Goal: Use online tool/utility: Utilize a website feature to perform a specific function

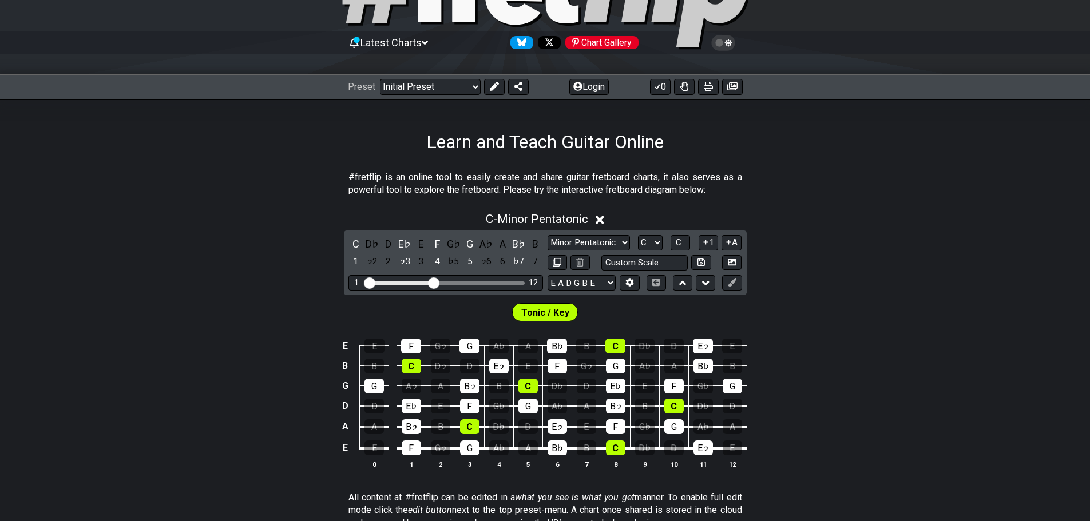
scroll to position [114, 0]
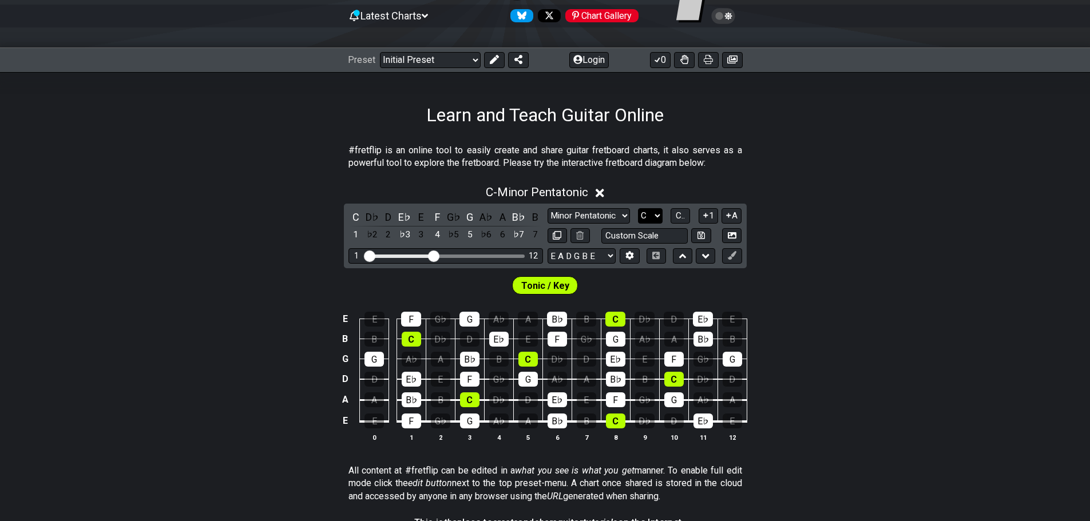
click at [653, 214] on select "A♭ A A♯ B♭ B C C♯ D♭ D D♯ E♭ E F F♯ G♭ G G♯" at bounding box center [650, 215] width 25 height 15
select select "A"
click at [638, 208] on select "A♭ A A♯ B♭ B C C♯ D♭ D D♯ E♭ E F F♯ G♭ G G♯" at bounding box center [650, 215] width 25 height 15
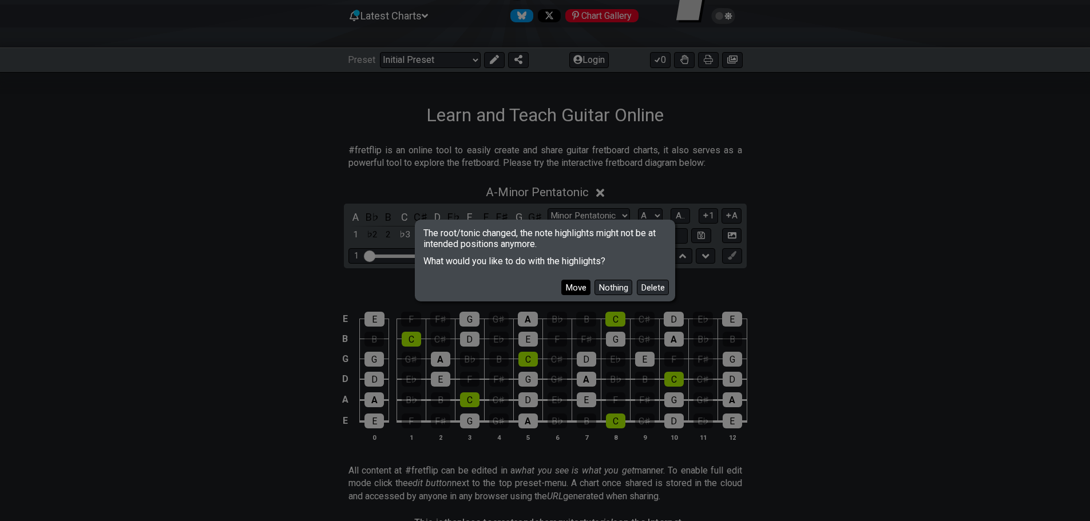
click at [576, 282] on button "Move" at bounding box center [575, 287] width 29 height 15
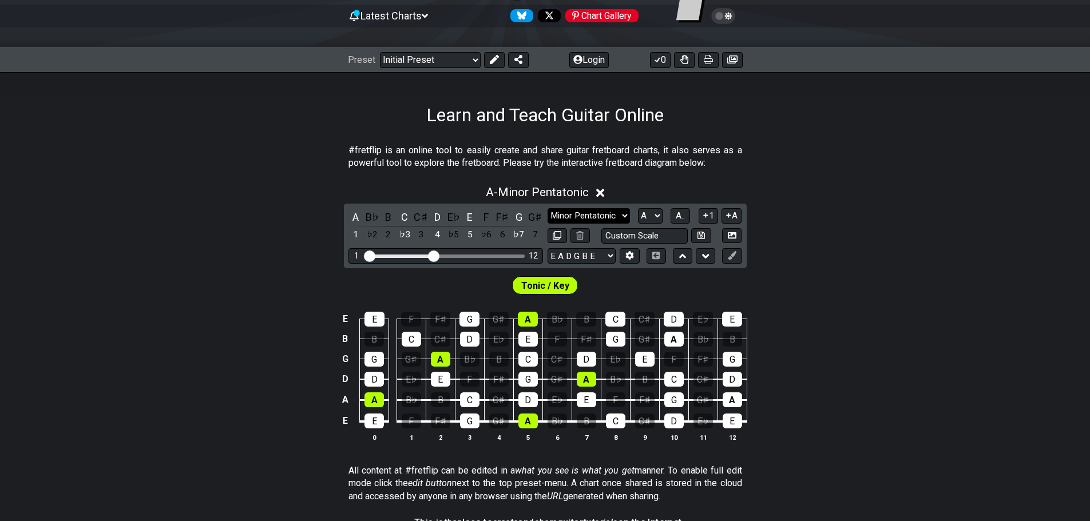
click at [589, 213] on select "Minor Pentatonic Click to edit Minor Pentatonic Major Pentatonic Minor Blues Ma…" at bounding box center [588, 215] width 82 height 15
click at [547, 208] on select "Minor Pentatonic Click to edit Minor Pentatonic Major Pentatonic Minor Blues Ma…" at bounding box center [588, 215] width 82 height 15
click at [597, 218] on select "Minor Pentatonic Click to edit Minor Pentatonic Major Pentatonic Minor Blues Ma…" at bounding box center [588, 215] width 82 height 15
select select "Melodic Minor"
click at [547, 208] on select "Minor Pentatonic Click to edit Minor Pentatonic Major Pentatonic Minor Blues Ma…" at bounding box center [588, 215] width 82 height 15
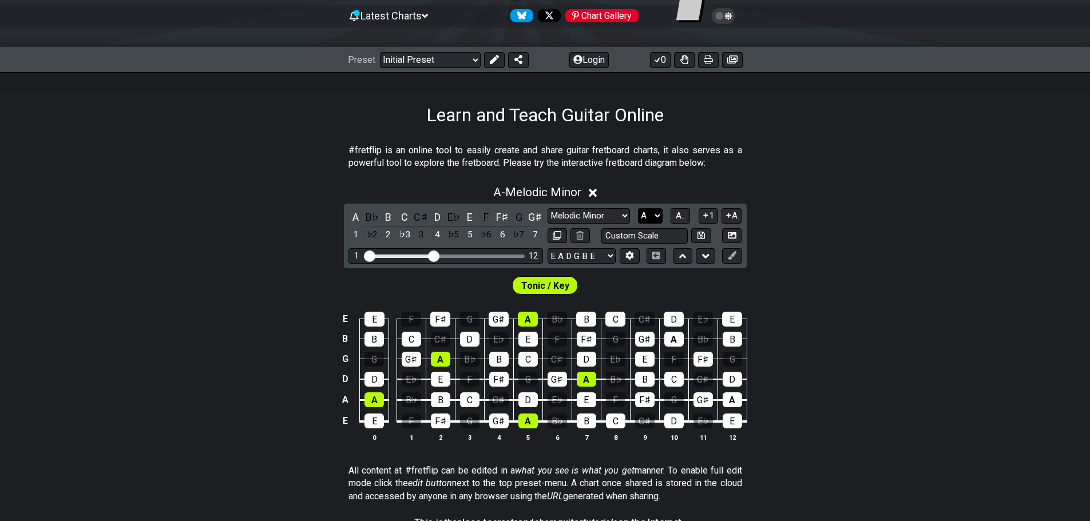
click at [647, 213] on select "A♭ A A♯ B♭ B C C♯ D♭ D D♯ E♭ E F F♯ G♭ G G♯" at bounding box center [650, 215] width 25 height 15
select select "C"
click at [638, 208] on select "A♭ A A♯ B♭ B C C♯ D♭ D D♯ E♭ E F F♯ G♭ G G♯" at bounding box center [650, 215] width 25 height 15
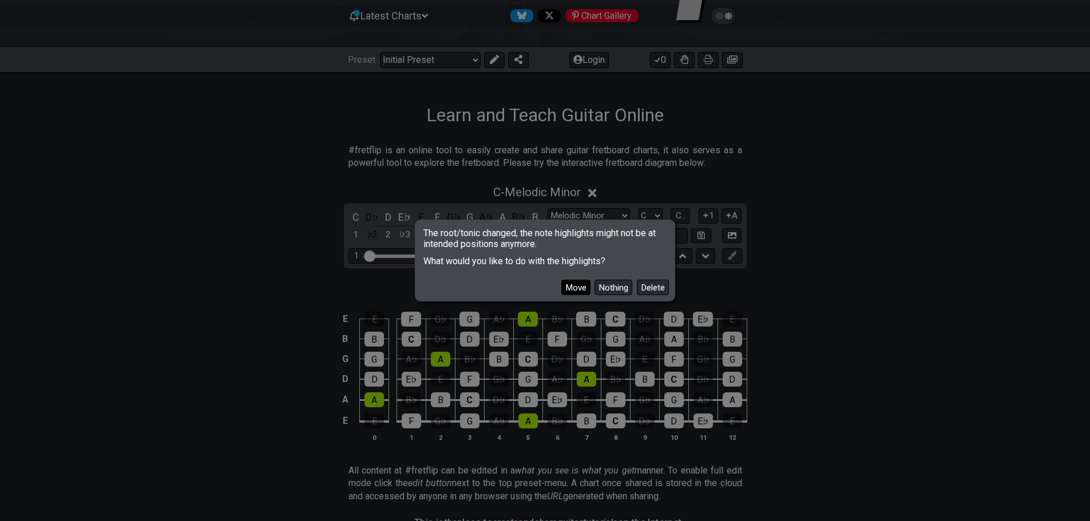
click at [581, 289] on button "Move" at bounding box center [575, 287] width 29 height 15
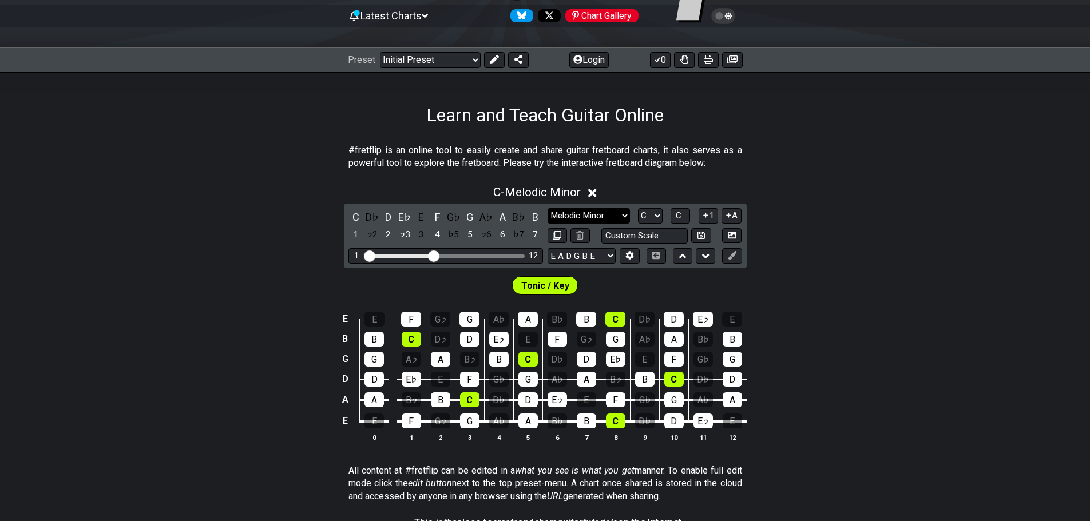
click at [597, 216] on select "Minor Pentatonic Click to edit Minor Pentatonic Major Pentatonic Minor Blues Ma…" at bounding box center [588, 215] width 82 height 15
click at [547, 208] on select "Minor Pentatonic Click to edit Minor Pentatonic Major Pentatonic Minor Blues Ma…" at bounding box center [588, 215] width 82 height 15
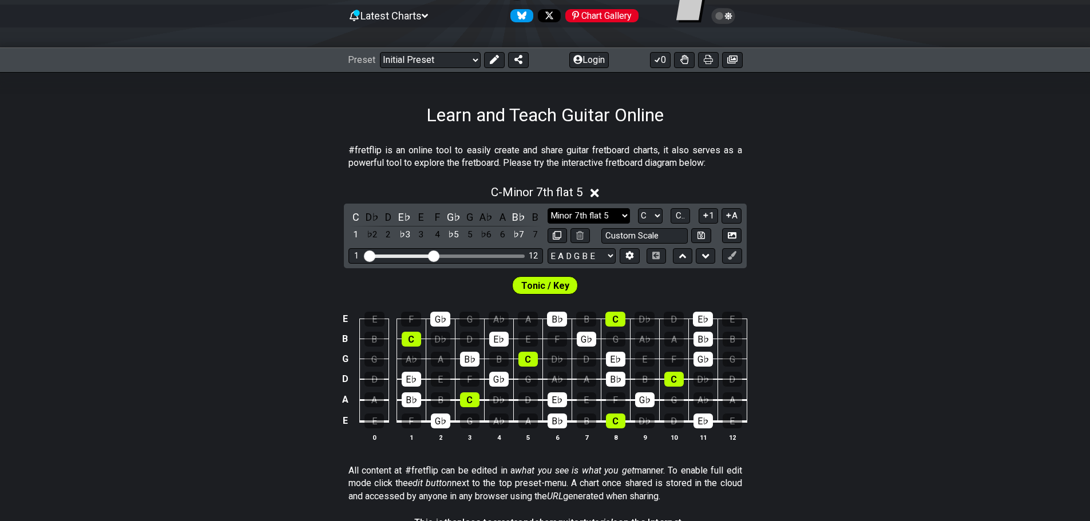
click at [598, 213] on select "Minor Pentatonic Click to edit Minor Pentatonic Major Pentatonic Minor Blues Ma…" at bounding box center [588, 215] width 82 height 15
click at [547, 208] on select "Minor Pentatonic Click to edit Minor Pentatonic Major Pentatonic Minor Blues Ma…" at bounding box center [588, 215] width 82 height 15
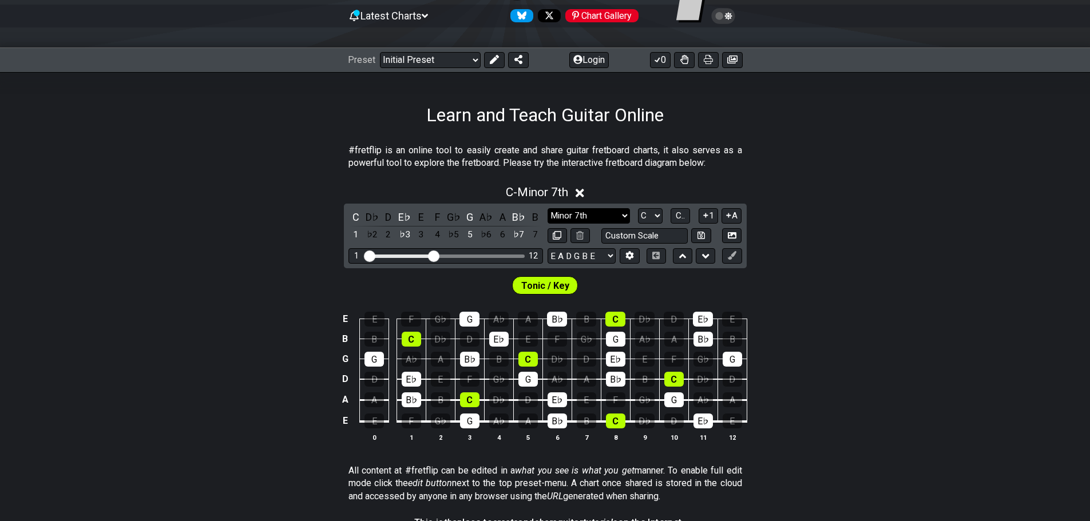
click at [609, 215] on select "Minor Pentatonic Click to edit Minor Pentatonic Major Pentatonic Minor Blues Ma…" at bounding box center [588, 215] width 82 height 15
select select "Minor / Aeolian"
click at [547, 208] on select "Minor Pentatonic Click to edit Minor Pentatonic Major Pentatonic Minor Blues Ma…" at bounding box center [588, 215] width 82 height 15
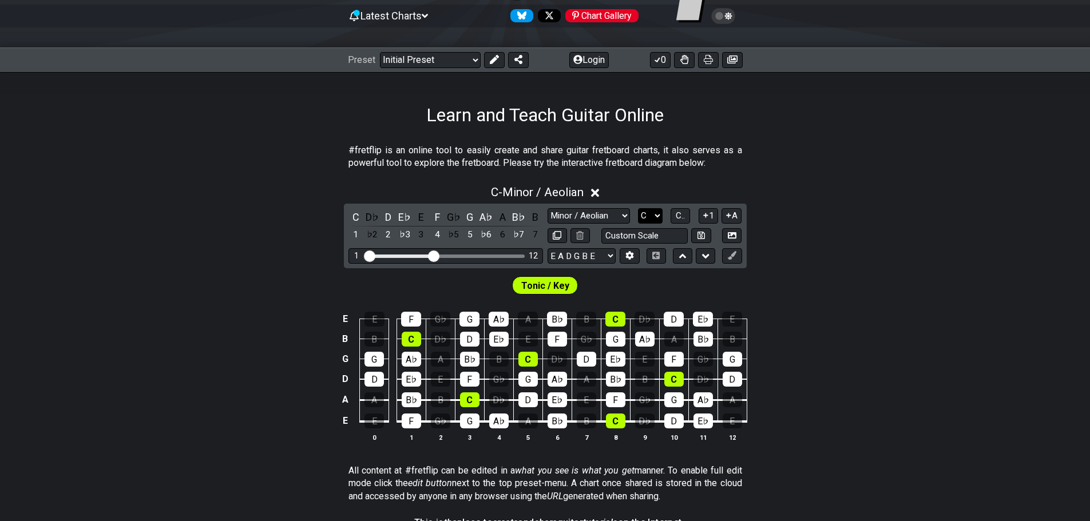
click at [647, 215] on select "A♭ A A♯ B♭ B C C♯ D♭ D D♯ E♭ E F F♯ G♭ G G♯" at bounding box center [650, 215] width 25 height 15
select select "A"
click at [638, 208] on select "A♭ A A♯ B♭ B C C♯ D♭ D D♯ E♭ E F F♯ G♭ G G♯" at bounding box center [650, 215] width 25 height 15
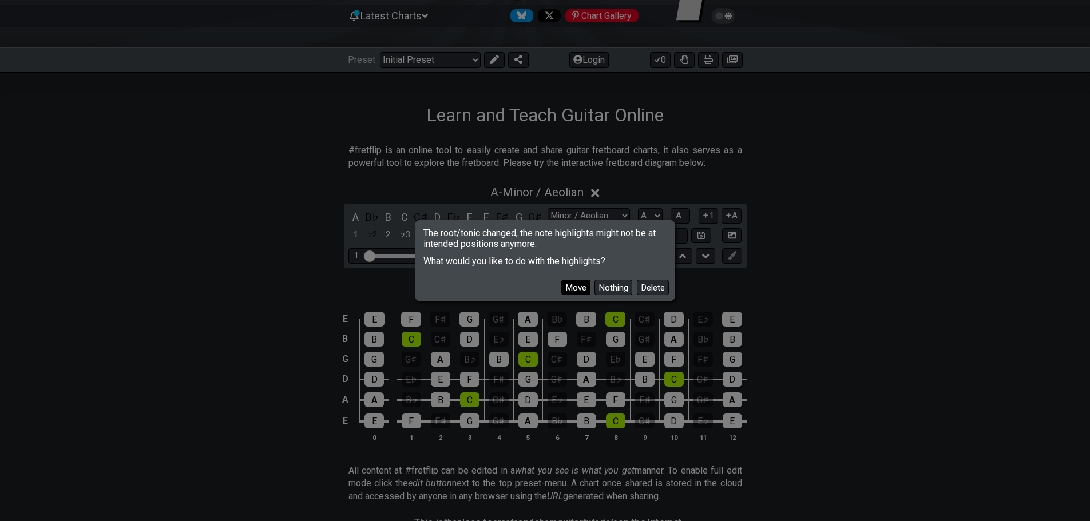
click at [578, 290] on button "Move" at bounding box center [575, 287] width 29 height 15
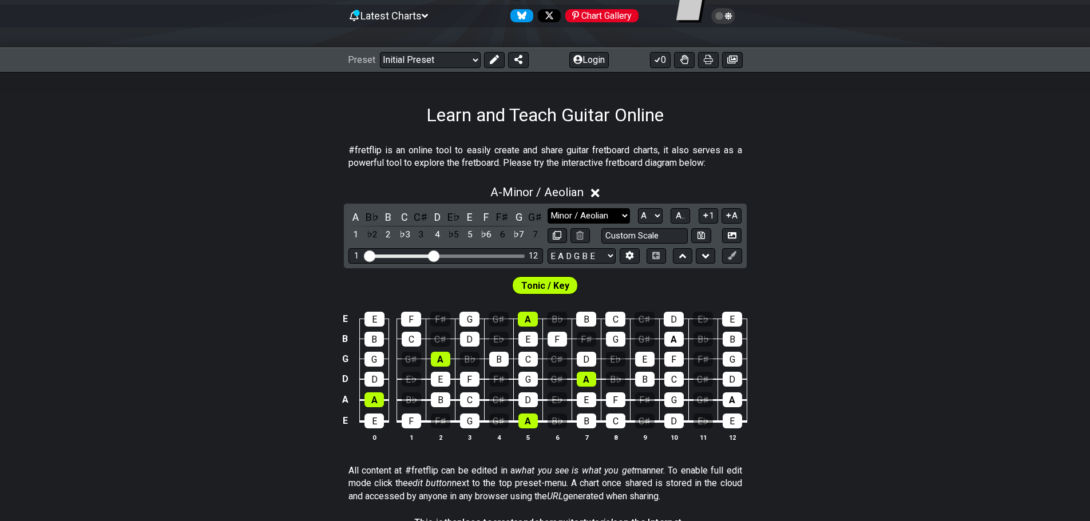
click at [582, 211] on select "Minor Pentatonic Click to edit Minor Pentatonic Major Pentatonic Minor Blues Ma…" at bounding box center [588, 215] width 82 height 15
click at [591, 213] on select "Minor Pentatonic Click to edit Minor Pentatonic Major Pentatonic Minor Blues Ma…" at bounding box center [588, 215] width 82 height 15
click at [547, 208] on select "Minor Pentatonic Click to edit Minor Pentatonic Major Pentatonic Minor Blues Ma…" at bounding box center [588, 215] width 82 height 15
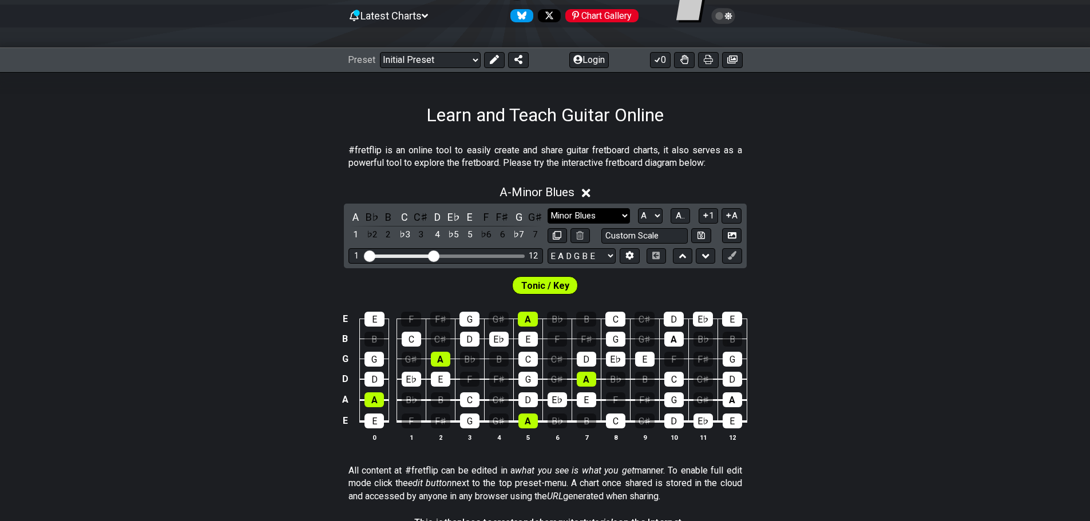
click at [597, 210] on select "Minor Pentatonic Click to edit Minor Pentatonic Major Pentatonic Minor Blues Ma…" at bounding box center [588, 215] width 82 height 15
click at [547, 208] on select "Minor Pentatonic Click to edit Minor Pentatonic Major Pentatonic Minor Blues Ma…" at bounding box center [588, 215] width 82 height 15
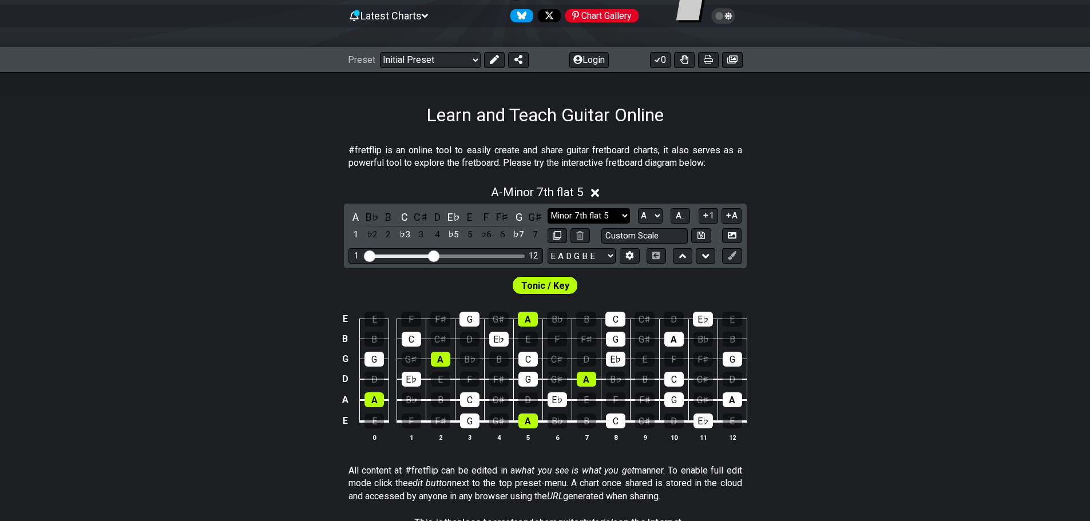
click at [617, 219] on select "Minor Pentatonic Click to edit Minor Pentatonic Major Pentatonic Minor Blues Ma…" at bounding box center [588, 215] width 82 height 15
select select "Minor"
click at [547, 208] on select "Minor Pentatonic Click to edit Minor Pentatonic Major Pentatonic Minor Blues Ma…" at bounding box center [588, 215] width 82 height 15
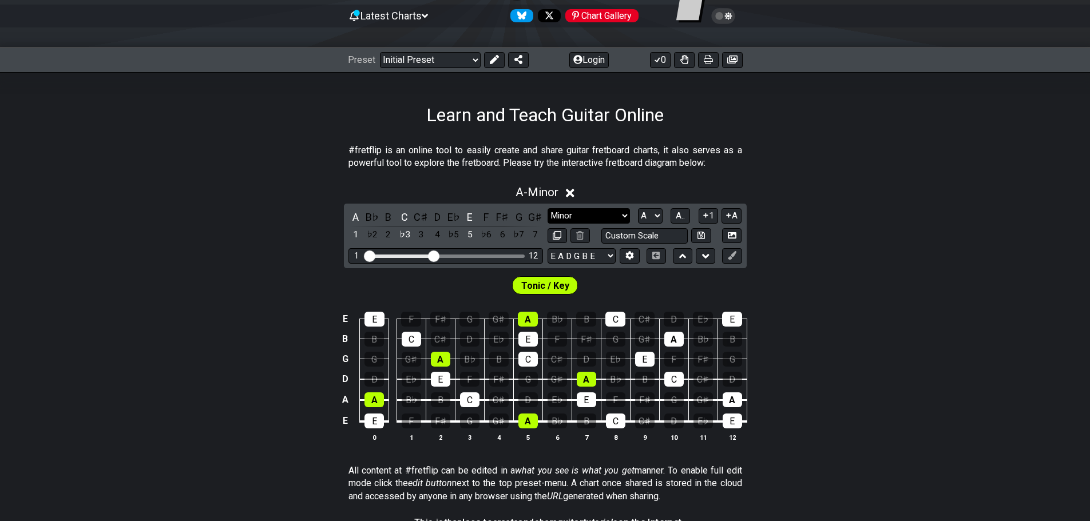
click at [606, 217] on select "Minor Pentatonic Click to edit Minor Pentatonic Major Pentatonic Minor Blues Ma…" at bounding box center [588, 215] width 82 height 15
click at [603, 216] on select "Minor Pentatonic Click to edit Minor Pentatonic Major Pentatonic Minor Blues Ma…" at bounding box center [588, 215] width 82 height 15
click at [649, 215] on select "A♭ A A♯ B♭ B C C♯ D♭ D D♯ E♭ E F F♯ G♭ G G♯" at bounding box center [650, 215] width 25 height 15
select select "D"
click at [638, 208] on select "A♭ A A♯ B♭ B C C♯ D♭ D D♯ E♭ E F F♯ G♭ G G♯" at bounding box center [650, 215] width 25 height 15
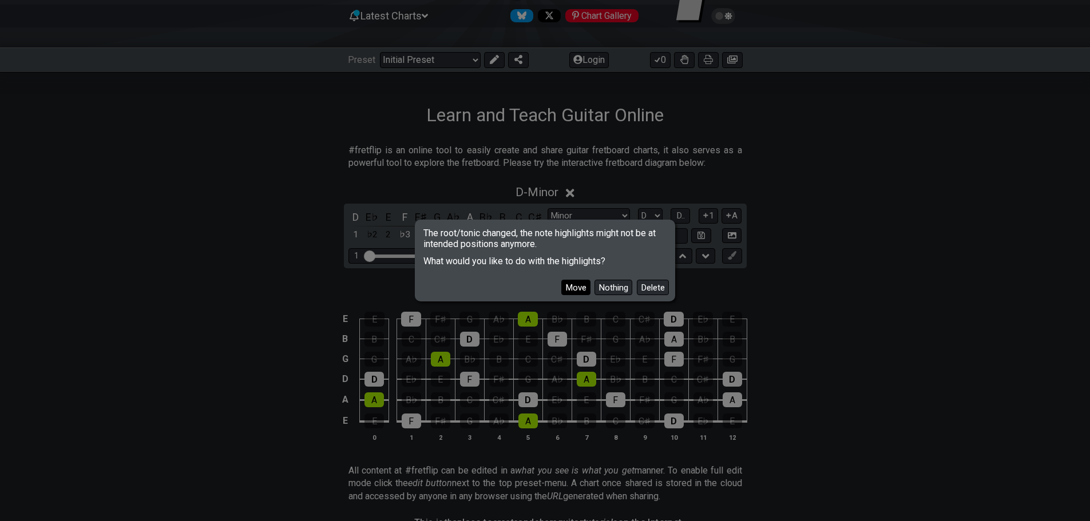
click at [580, 288] on button "Move" at bounding box center [575, 287] width 29 height 15
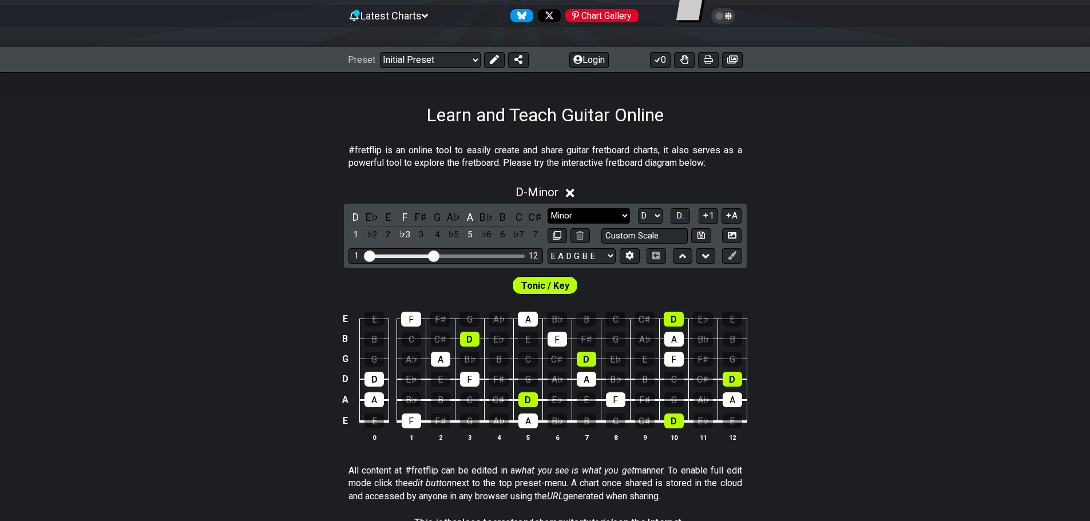
click at [603, 218] on select "Minor Pentatonic Click to edit Minor Pentatonic Major Pentatonic Minor Blues Ma…" at bounding box center [588, 215] width 82 height 15
select select "Lydian"
click at [547, 208] on select "Minor Pentatonic Click to edit Minor Pentatonic Major Pentatonic Minor Blues Ma…" at bounding box center [588, 215] width 82 height 15
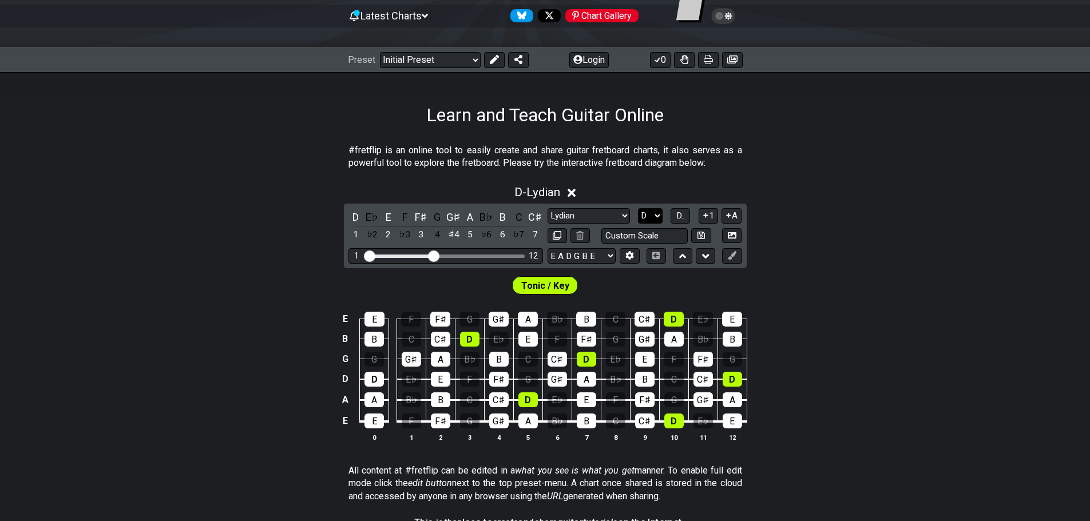
click at [658, 213] on select "A♭ A A♯ B♭ B C C♯ D♭ D D♯ E♭ E F F♯ G♭ G G♯" at bounding box center [650, 215] width 25 height 15
select select "F"
click at [638, 208] on select "A♭ A A♯ B♭ B C C♯ D♭ D D♯ E♭ E F F♯ G♭ G G♯" at bounding box center [650, 215] width 25 height 15
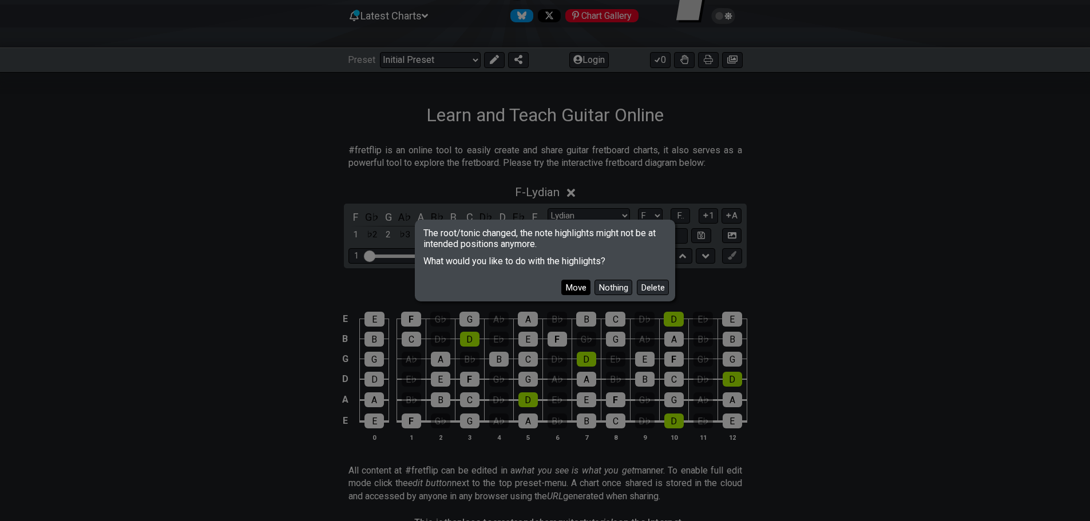
click at [582, 284] on button "Move" at bounding box center [575, 287] width 29 height 15
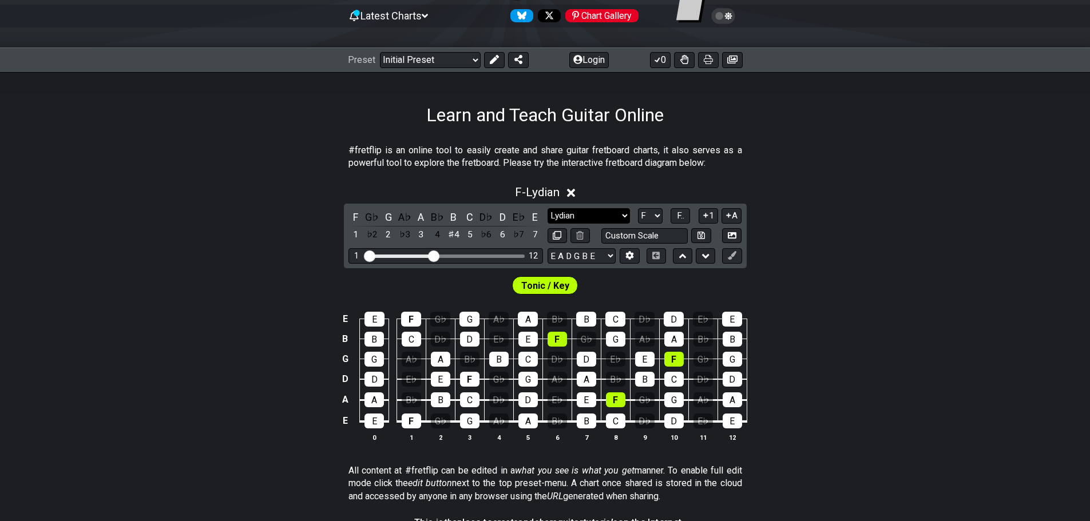
click at [570, 211] on select "Minor Pentatonic Click to edit Minor Pentatonic Major Pentatonic Minor Blues Ma…" at bounding box center [588, 215] width 82 height 15
click at [641, 213] on select "A♭ A A♯ B♭ B C C♯ D♭ D D♯ E♭ E F F♯ G♭ G G♯" at bounding box center [650, 215] width 25 height 15
click at [588, 215] on select "Minor Pentatonic Click to edit Minor Pentatonic Major Pentatonic Minor Blues Ma…" at bounding box center [588, 215] width 82 height 15
click at [547, 208] on select "Minor Pentatonic Click to edit Minor Pentatonic Major Pentatonic Minor Blues Ma…" at bounding box center [588, 215] width 82 height 15
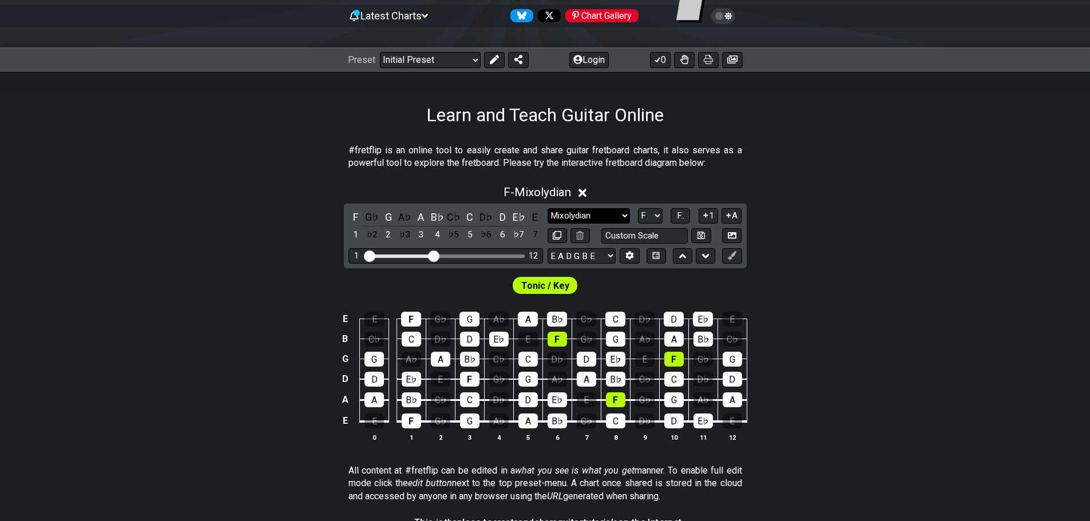
click at [598, 210] on select "Minor Pentatonic Click to edit Minor Pentatonic Major Pentatonic Minor Blues Ma…" at bounding box center [588, 215] width 82 height 15
click at [547, 208] on select "Minor Pentatonic Click to edit Minor Pentatonic Major Pentatonic Minor Blues Ma…" at bounding box center [588, 215] width 82 height 15
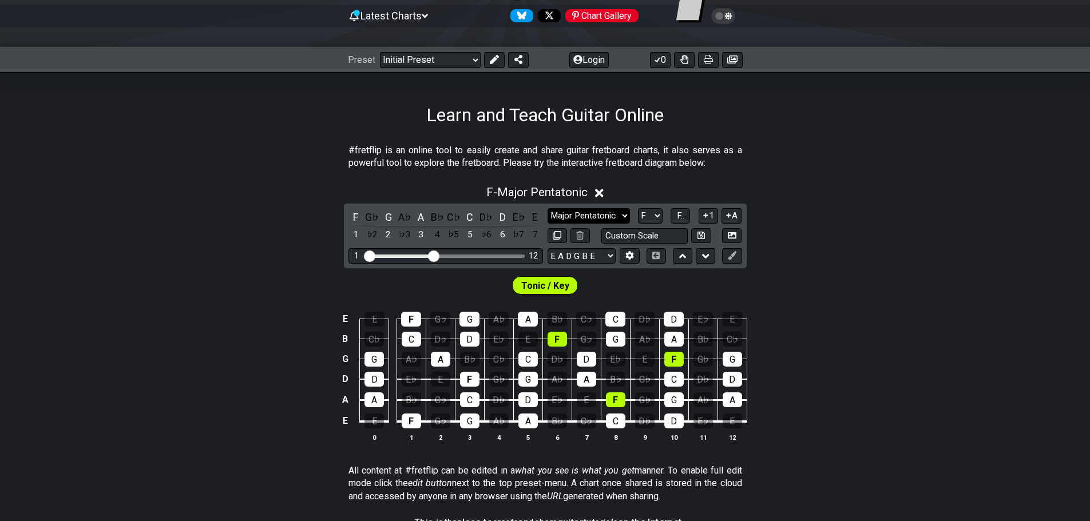
click at [609, 219] on select "Minor Pentatonic Click to edit Minor Pentatonic Major Pentatonic Minor Blues Ma…" at bounding box center [588, 215] width 82 height 15
click at [547, 208] on select "Minor Pentatonic Click to edit Minor Pentatonic Major Pentatonic Minor Blues Ma…" at bounding box center [588, 215] width 82 height 15
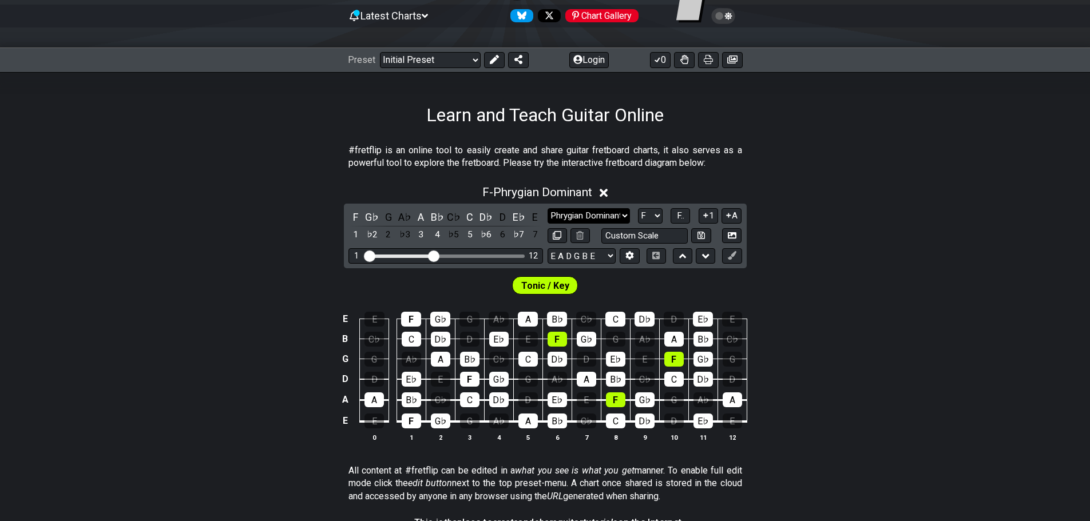
click at [582, 214] on select "Minor Pentatonic Click to edit Minor Pentatonic Major Pentatonic Minor Blues Ma…" at bounding box center [588, 215] width 82 height 15
click at [547, 208] on select "Minor Pentatonic Click to edit Minor Pentatonic Major Pentatonic Minor Blues Ma…" at bounding box center [588, 215] width 82 height 15
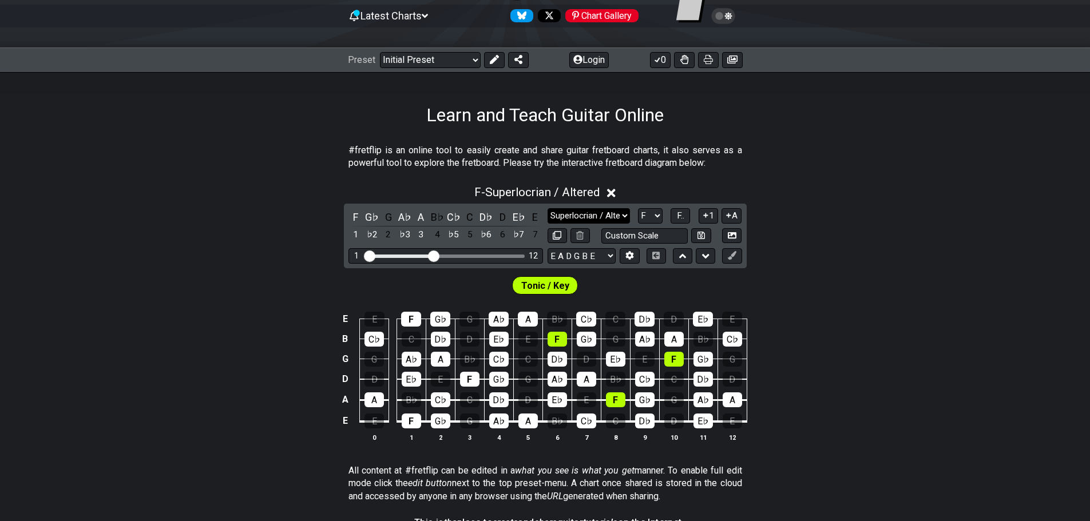
click at [575, 214] on select "Minor Pentatonic Click to edit Minor Pentatonic Major Pentatonic Minor Blues Ma…" at bounding box center [588, 215] width 82 height 15
select select "Melodic Minor"
click at [547, 208] on select "Minor Pentatonic Click to edit Minor Pentatonic Major Pentatonic Minor Blues Ma…" at bounding box center [588, 215] width 82 height 15
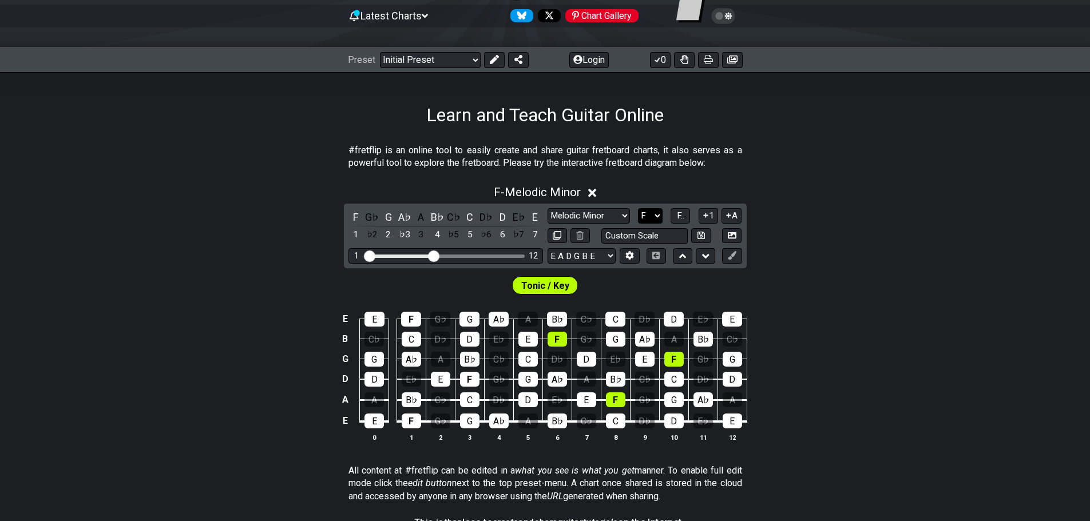
click at [652, 212] on select "A♭ A A♯ B♭ B C C♯ D♭ D D♯ E♭ E F F♯ G♭ G G♯" at bounding box center [650, 215] width 25 height 15
click at [638, 208] on select "A♭ A A♯ B♭ B C C♯ D♭ D D♯ E♭ E F F♯ G♭ G G♯" at bounding box center [650, 215] width 25 height 15
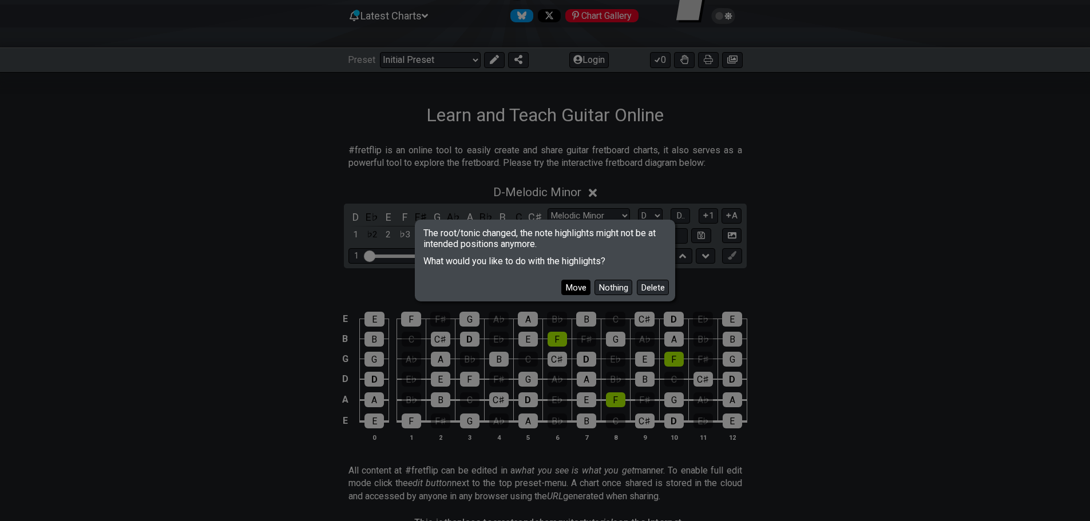
click at [579, 288] on button "Move" at bounding box center [575, 287] width 29 height 15
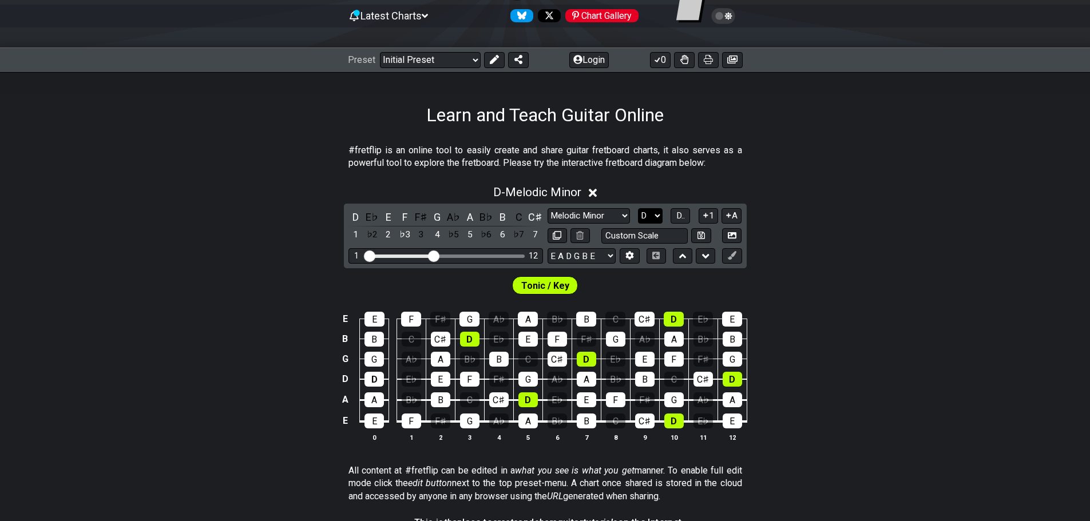
click at [655, 216] on select "A♭ A A♯ B♭ B C C♯ D♭ D D♯ E♭ E F F♯ G♭ G G♯" at bounding box center [650, 215] width 25 height 15
click at [638, 208] on select "A♭ A A♯ B♭ B C C♯ D♭ D D♯ E♭ E F F♯ G♭ G G♯" at bounding box center [650, 215] width 25 height 15
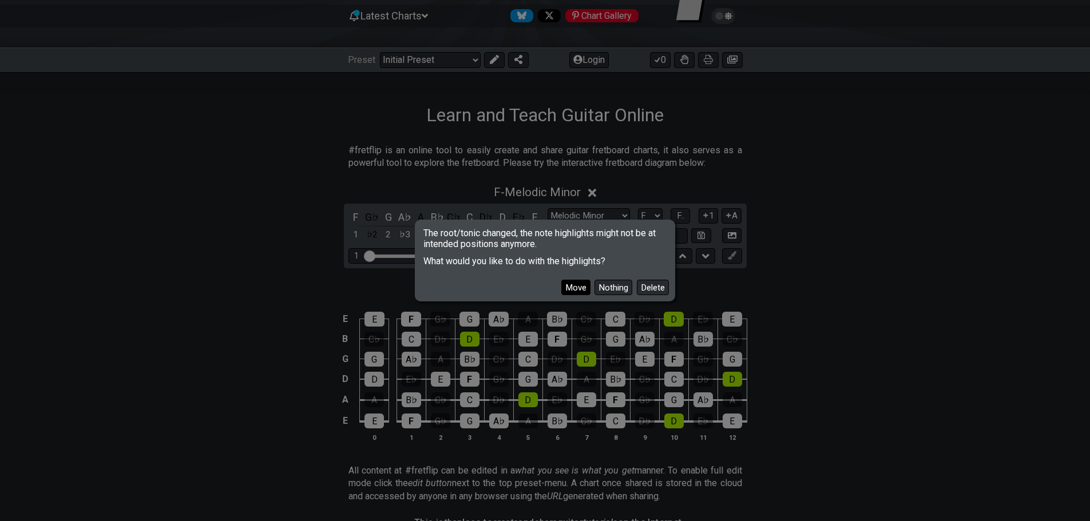
click at [570, 288] on button "Move" at bounding box center [575, 287] width 29 height 15
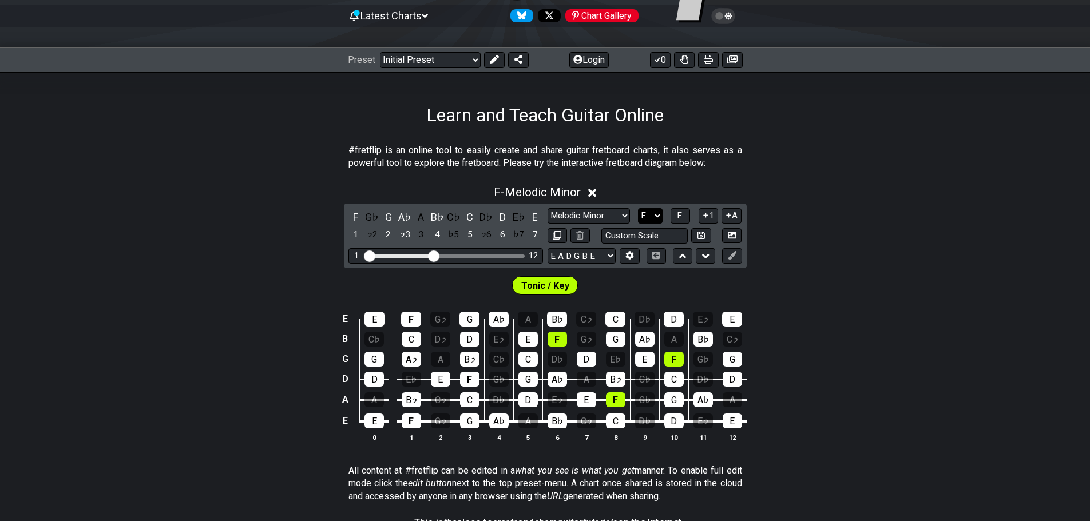
click at [654, 209] on select "A♭ A A♯ B♭ B C C♯ D♭ D D♯ E♭ E F F♯ G♭ G G♯" at bounding box center [650, 215] width 25 height 15
select select "D"
click at [638, 208] on select "A♭ A A♯ B♭ B C C♯ D♭ D D♯ E♭ E F F♯ G♭ G G♯" at bounding box center [650, 215] width 25 height 15
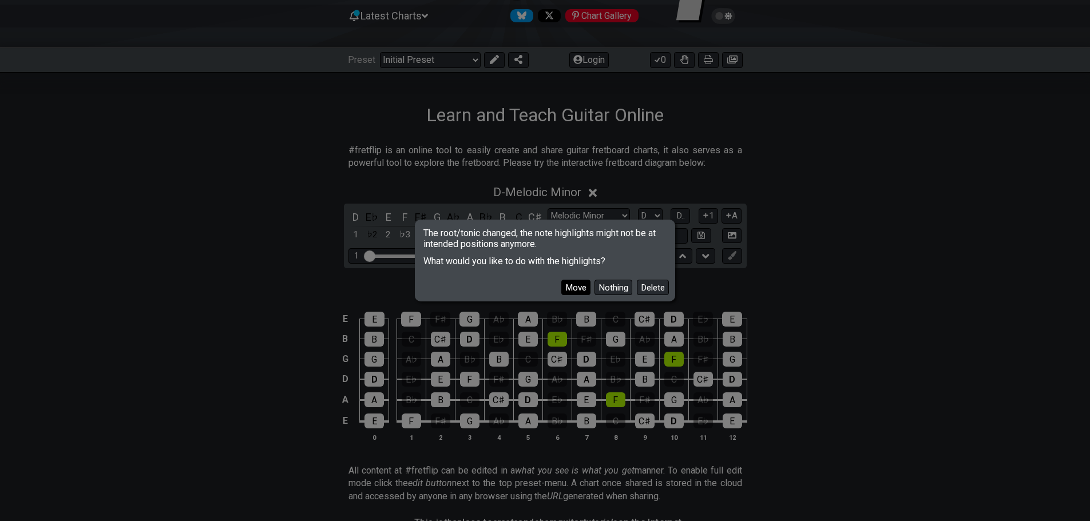
click at [575, 289] on button "Move" at bounding box center [575, 287] width 29 height 15
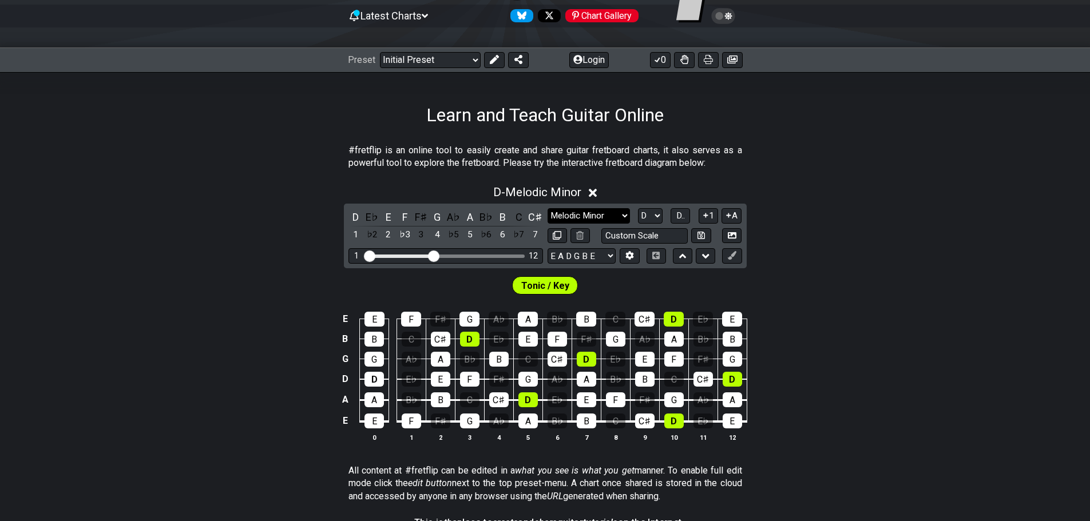
click at [597, 215] on select "Minor Pentatonic Click to edit Minor Pentatonic Major Pentatonic Minor Blues Ma…" at bounding box center [588, 215] width 82 height 15
click at [547, 208] on select "Minor Pentatonic Click to edit Minor Pentatonic Major Pentatonic Minor Blues Ma…" at bounding box center [588, 215] width 82 height 15
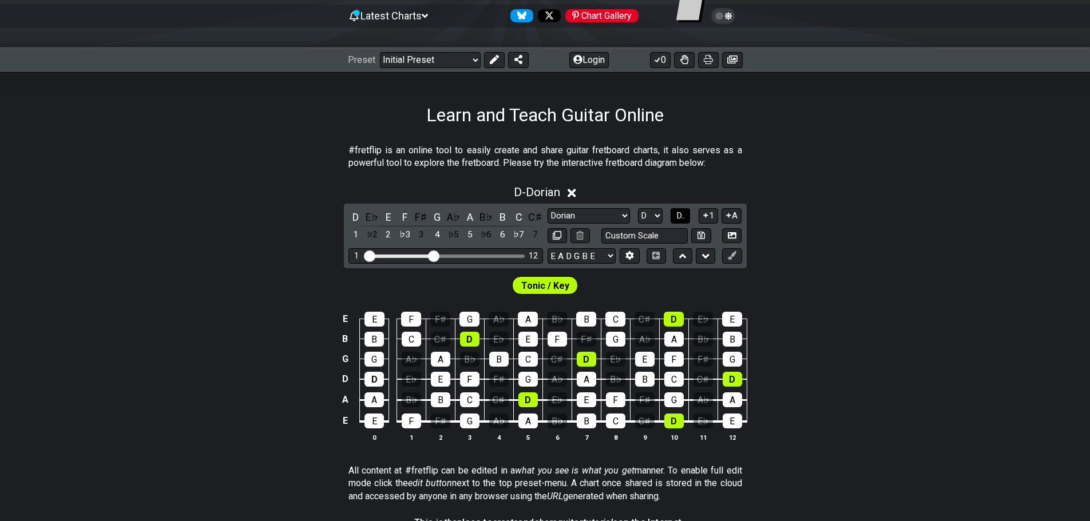
click at [679, 214] on span "D.." at bounding box center [680, 215] width 9 height 10
click at [677, 216] on span "1..7" at bounding box center [680, 215] width 14 height 10
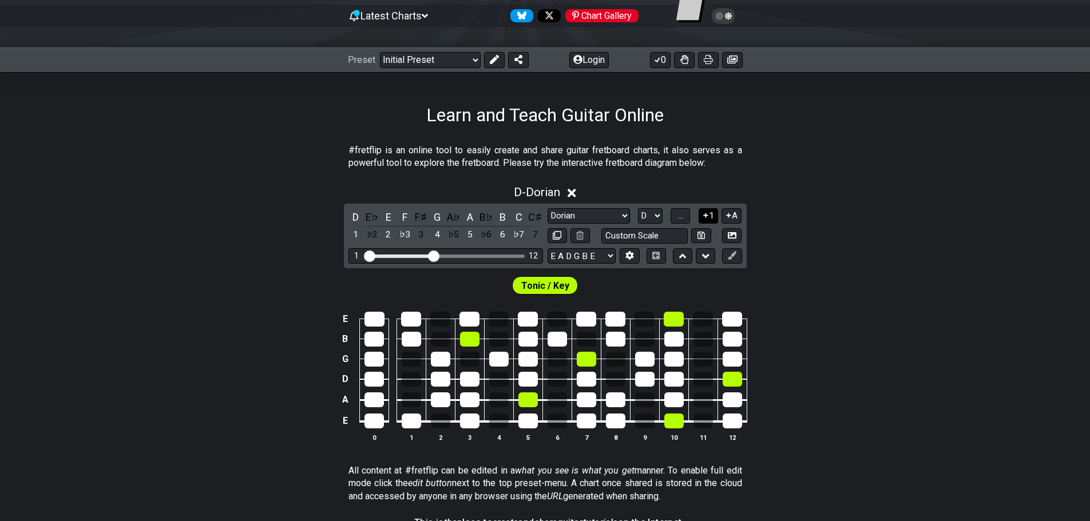
click at [703, 218] on icon at bounding box center [705, 215] width 11 height 9
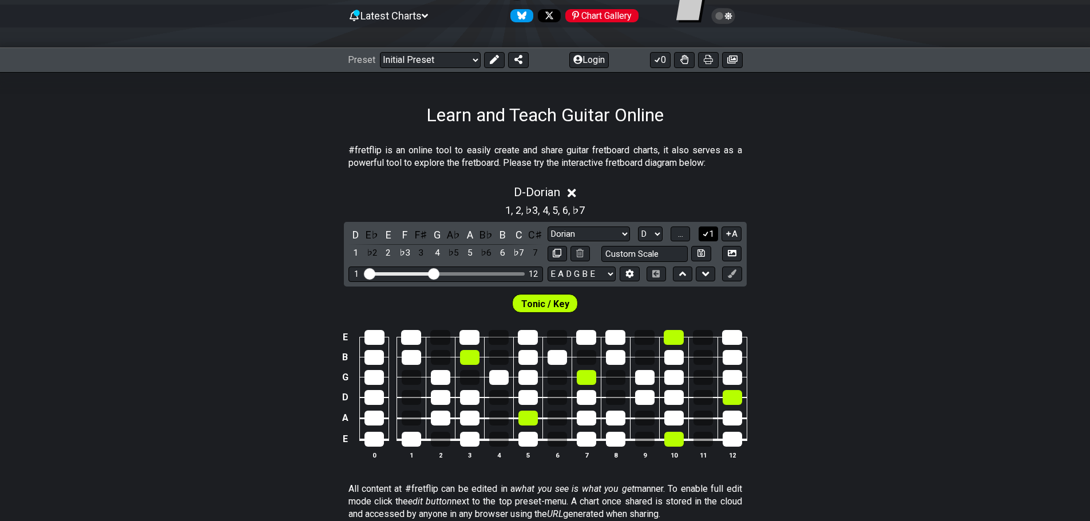
click at [710, 235] on button "1" at bounding box center [707, 233] width 19 height 15
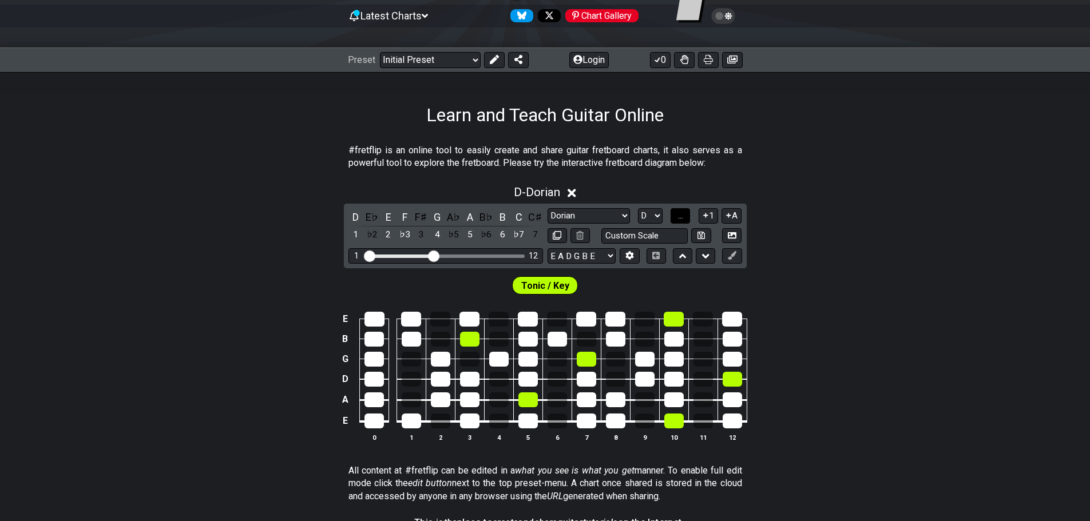
click at [678, 216] on span "..." at bounding box center [680, 215] width 5 height 10
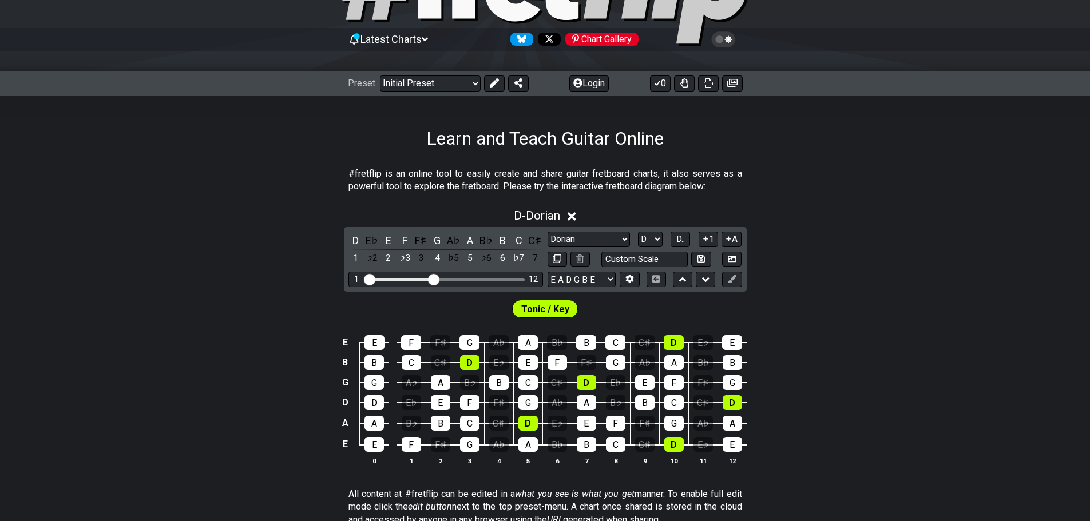
scroll to position [57, 0]
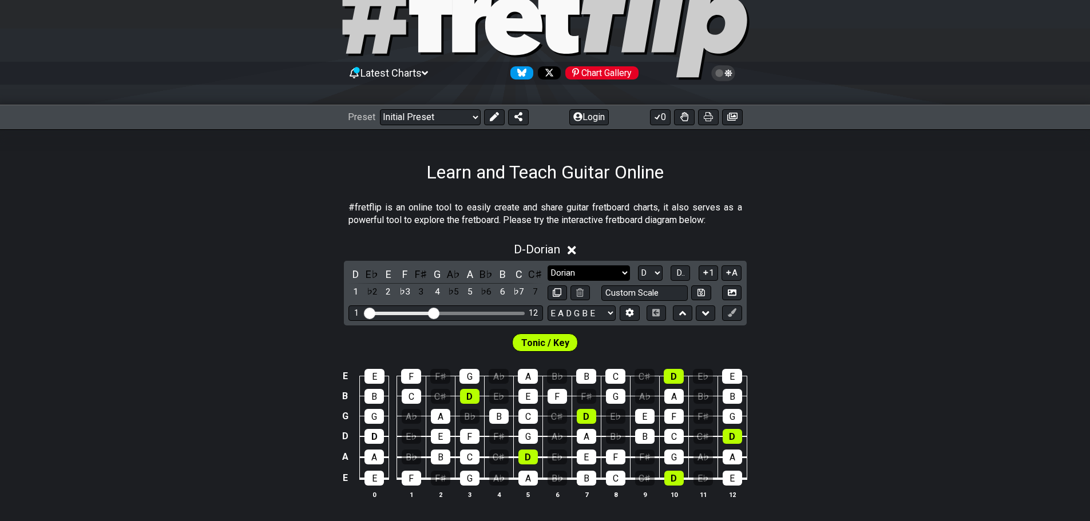
click at [581, 267] on select "Minor Pentatonic Click to edit Minor Pentatonic Major Pentatonic Minor Blues Ma…" at bounding box center [588, 272] width 82 height 15
select select "Mixolydian"
click at [547, 265] on select "Minor Pentatonic Click to edit Minor Pentatonic Major Pentatonic Minor Blues Ma…" at bounding box center [588, 272] width 82 height 15
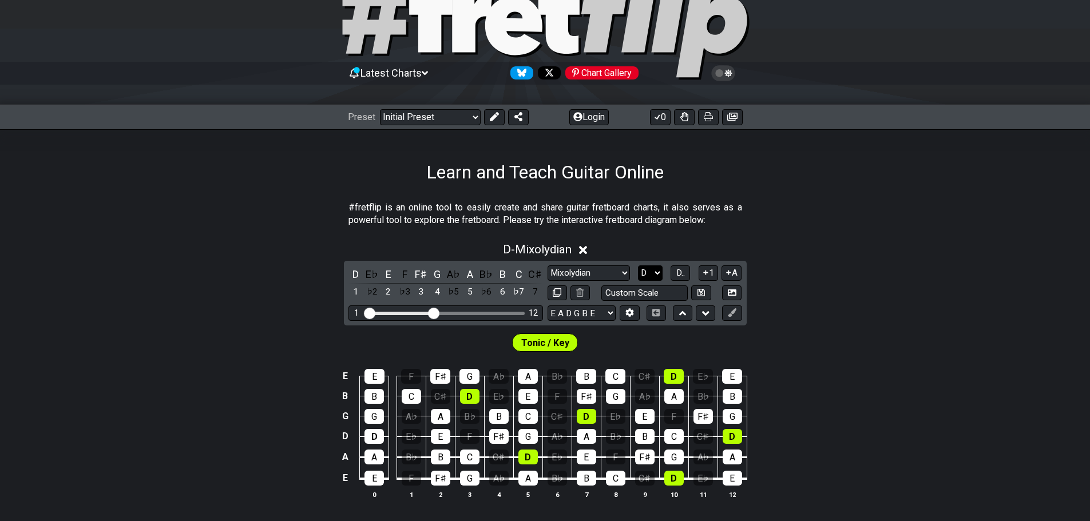
click at [655, 271] on select "A♭ A A♯ B♭ B C C♯ D♭ D D♯ E♭ E F F♯ G♭ G G♯" at bounding box center [650, 272] width 25 height 15
select select "F"
click at [638, 265] on select "A♭ A A♯ B♭ B C C♯ D♭ D D♯ E♭ E F F♯ G♭ G G♯" at bounding box center [650, 272] width 25 height 15
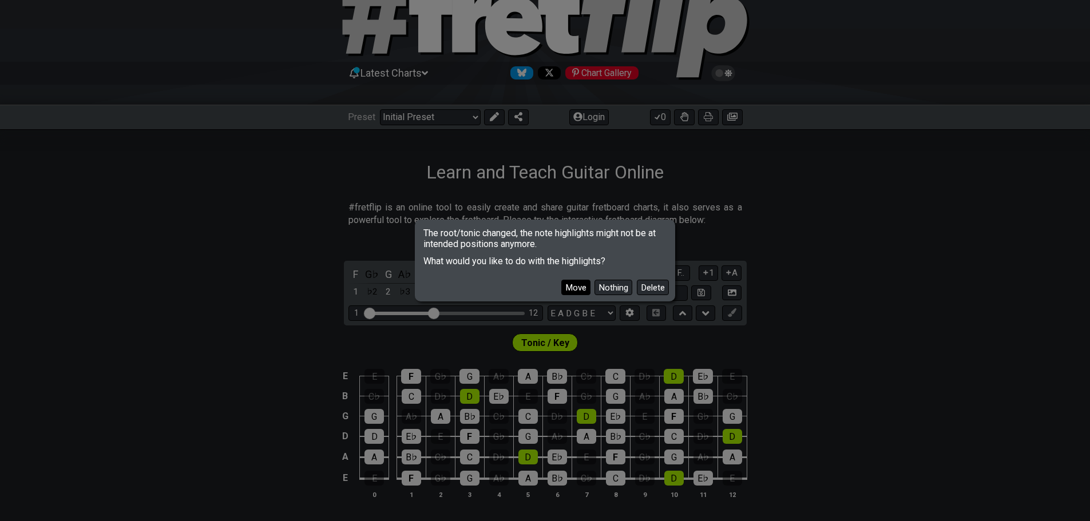
click at [572, 291] on button "Move" at bounding box center [575, 287] width 29 height 15
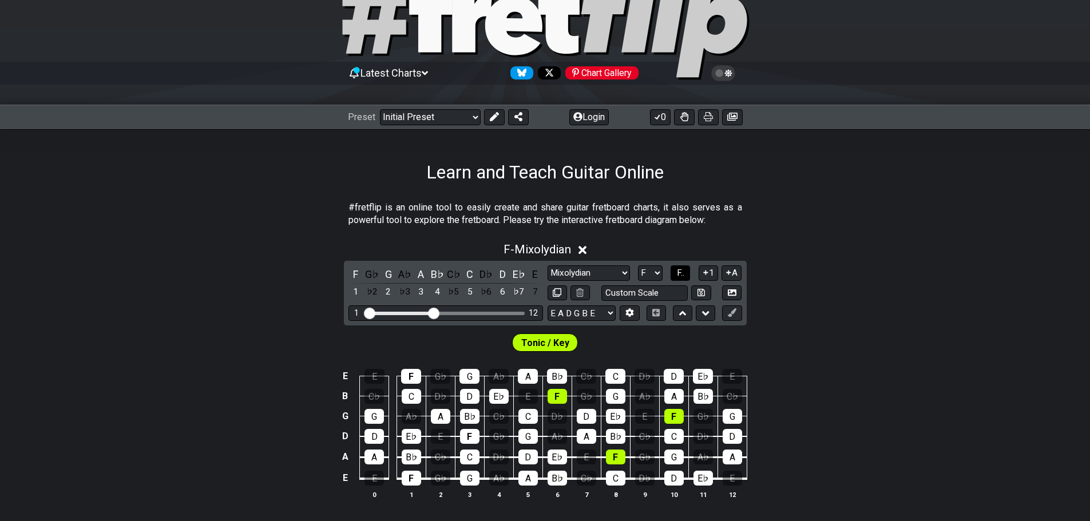
click at [679, 274] on span "F.." at bounding box center [680, 273] width 7 height 10
click at [679, 275] on span "1..7" at bounding box center [680, 273] width 14 height 10
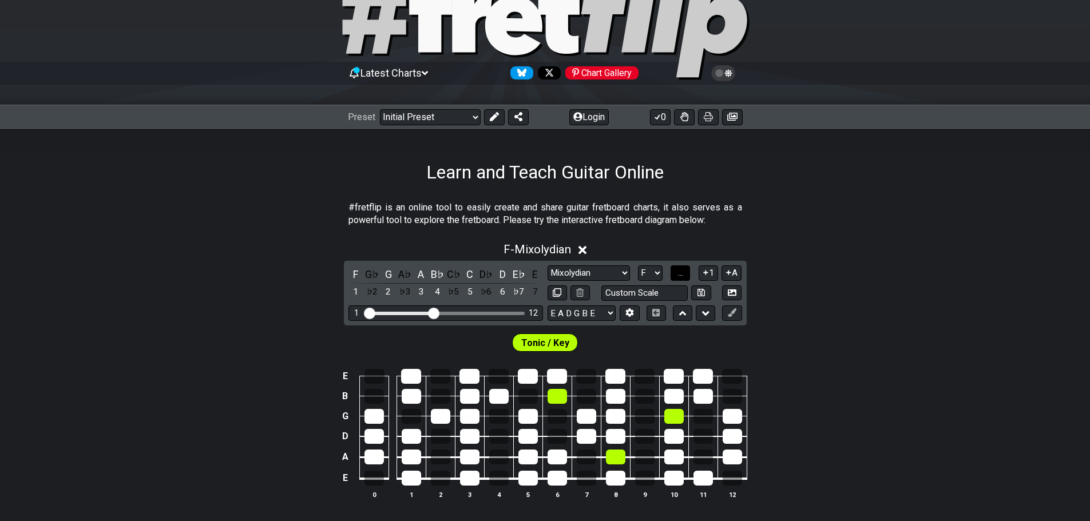
click at [679, 275] on span "..." at bounding box center [680, 273] width 5 height 10
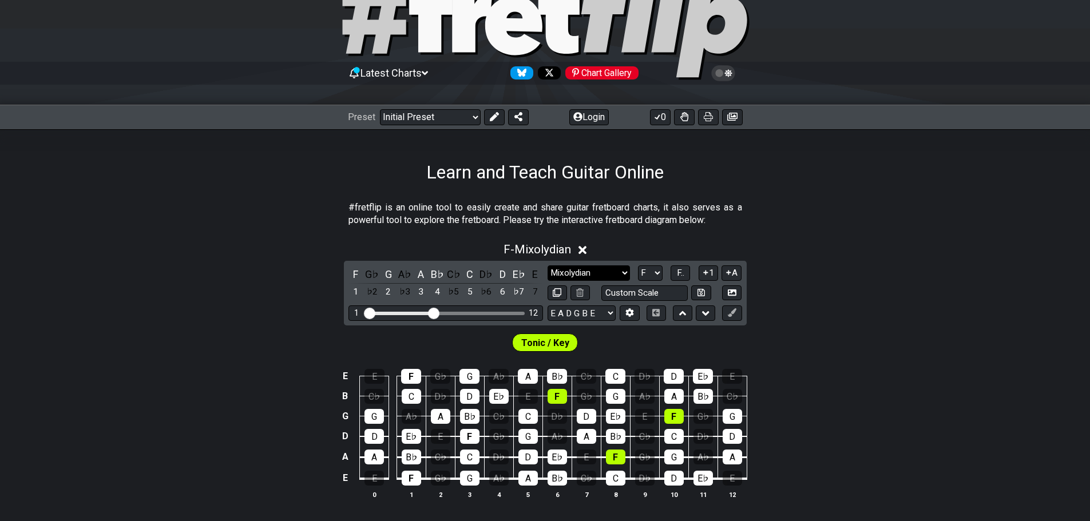
click at [603, 276] on select "Minor Pentatonic Click to edit Minor Pentatonic Major Pentatonic Minor Blues Ma…" at bounding box center [588, 272] width 82 height 15
select select "Minor / Aeolian"
click at [547, 265] on select "Minor Pentatonic Click to edit Minor Pentatonic Major Pentatonic Minor Blues Ma…" at bounding box center [588, 272] width 82 height 15
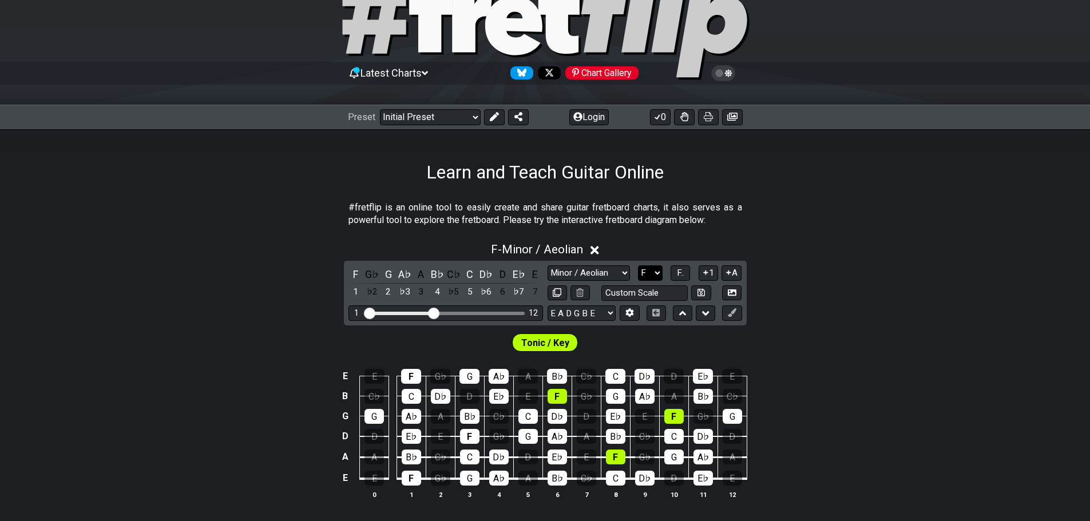
click at [659, 273] on select "A♭ A A♯ B♭ B C C♯ D♭ D D♯ E♭ E F F♯ G♭ G G♯" at bounding box center [650, 272] width 25 height 15
click at [638, 265] on select "A♭ A A♯ B♭ B C C♯ D♭ D D♯ E♭ E F F♯ G♭ G G♯" at bounding box center [650, 272] width 25 height 15
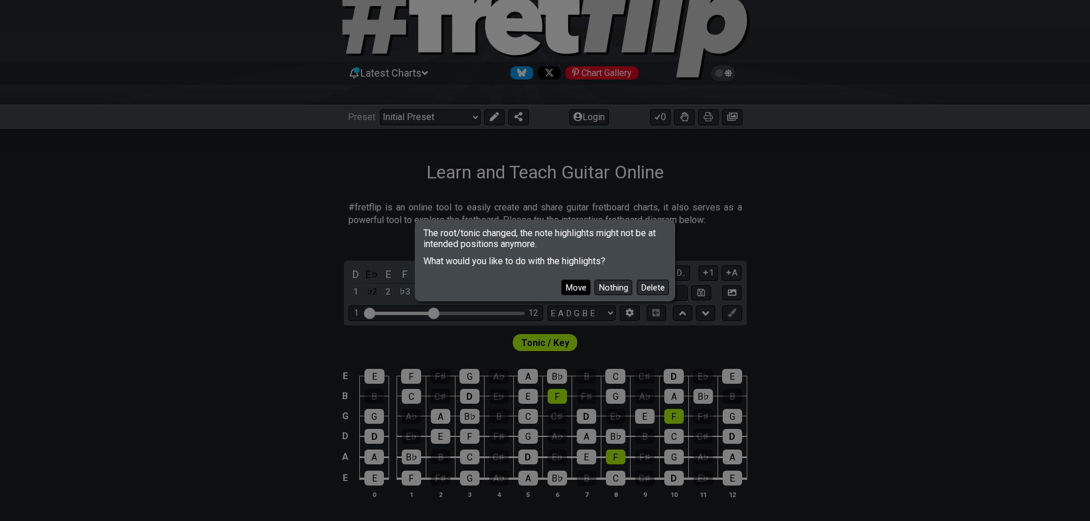
click at [576, 284] on button "Move" at bounding box center [575, 287] width 29 height 15
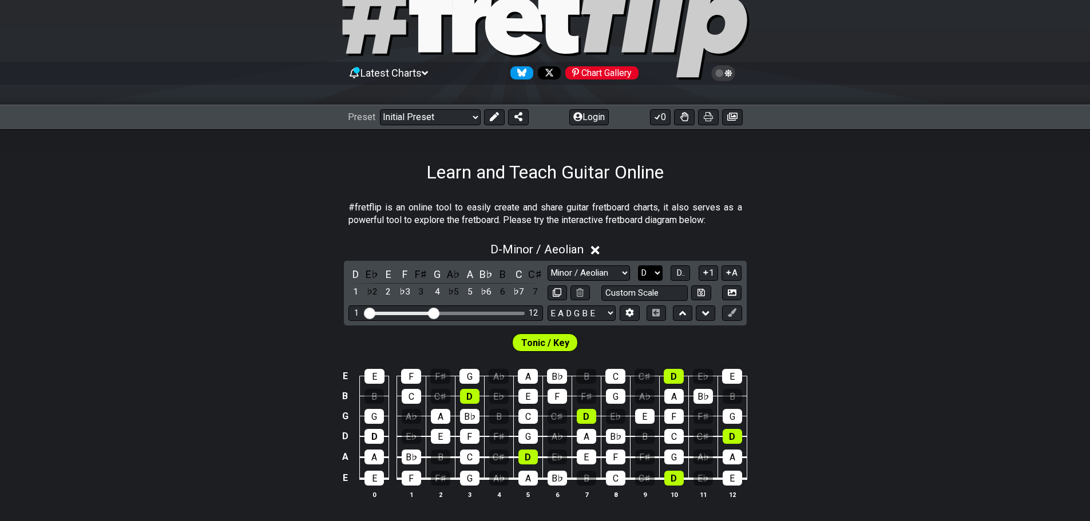
click at [647, 271] on select "A♭ A A♯ B♭ B C C♯ D♭ D D♯ E♭ E F F♯ G♭ G G♯" at bounding box center [650, 272] width 25 height 15
click at [638, 265] on select "A♭ A A♯ B♭ B C C♯ D♭ D D♯ E♭ E F F♯ G♭ G G♯" at bounding box center [650, 272] width 25 height 15
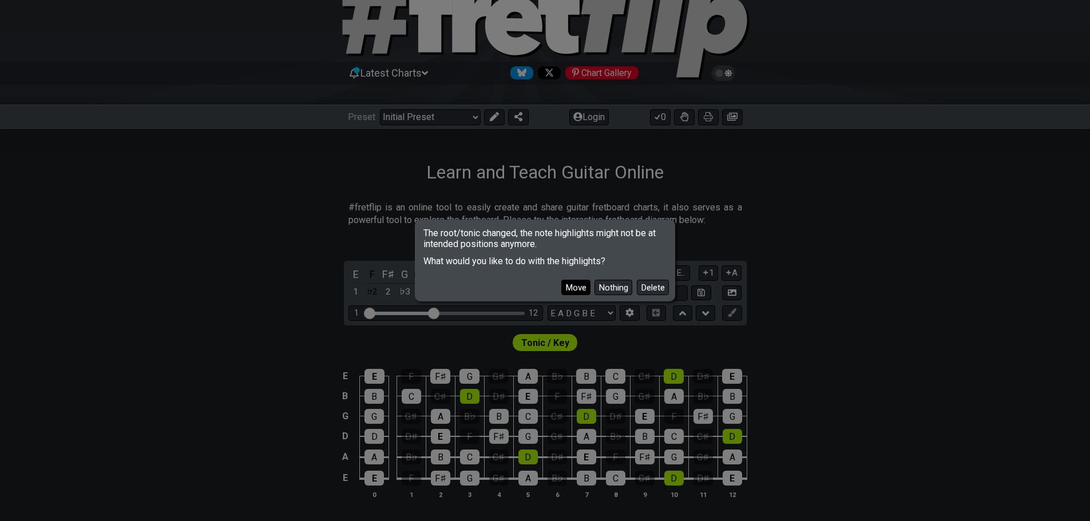
click at [573, 288] on button "Move" at bounding box center [575, 287] width 29 height 15
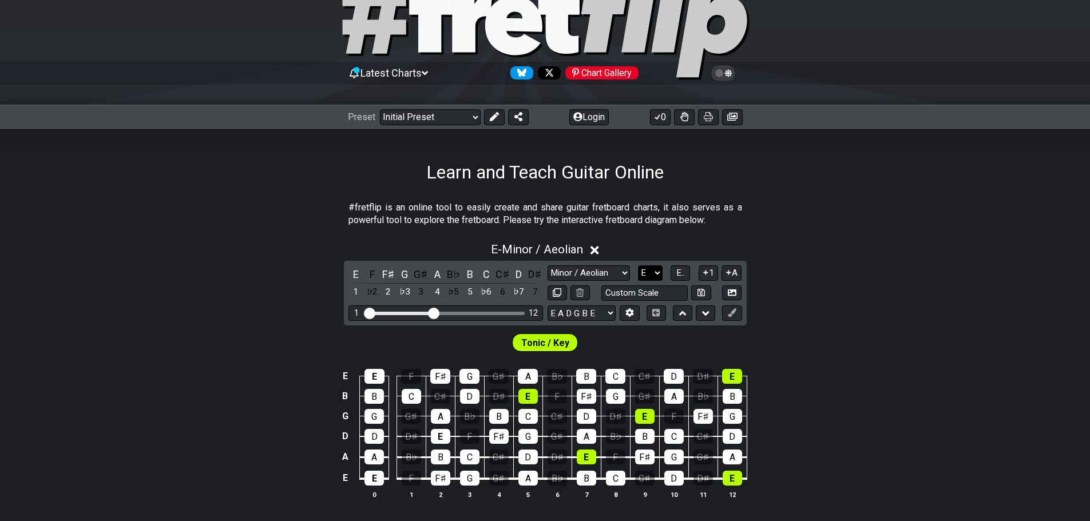
click at [655, 273] on select "A♭ A A♯ B♭ B C C♯ D♭ D D♯ E♭ E F F♯ G♭ G G♯" at bounding box center [650, 272] width 25 height 15
select select "C#"
click at [638, 265] on select "A♭ A A♯ B♭ B C C♯ D♭ D D♯ E♭ E F F♯ G♭ G G♯" at bounding box center [650, 272] width 25 height 15
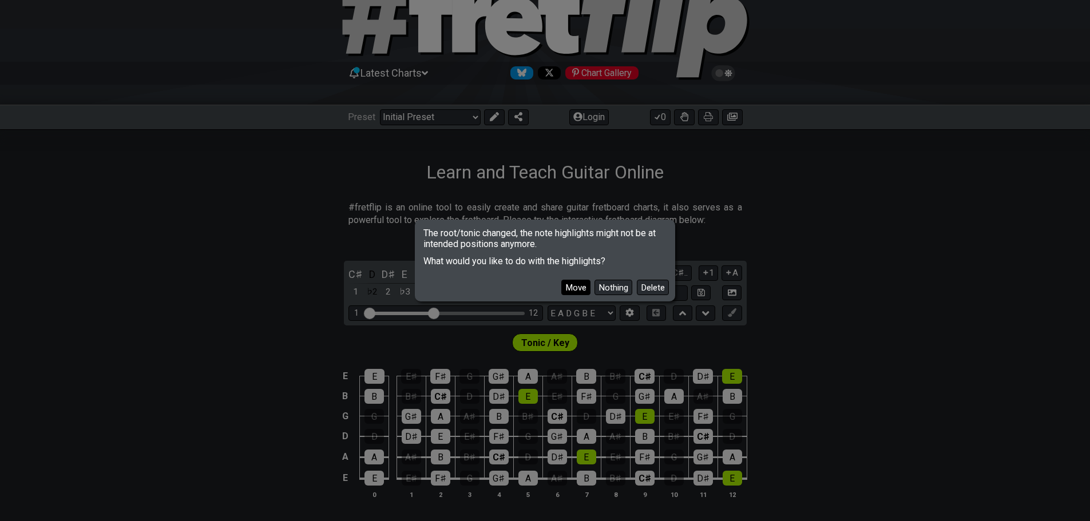
click at [578, 284] on button "Move" at bounding box center [575, 287] width 29 height 15
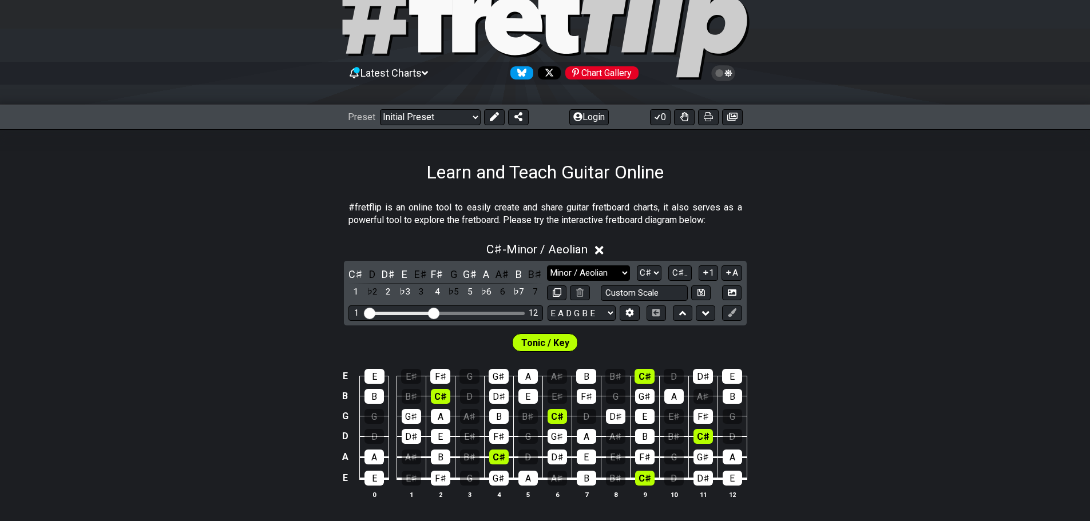
click at [604, 273] on select "Minor Pentatonic Click to edit Minor Pentatonic Major Pentatonic Minor Blues Ma…" at bounding box center [588, 272] width 82 height 15
click at [547, 265] on select "Minor Pentatonic Click to edit Minor Pentatonic Major Pentatonic Minor Blues Ma…" at bounding box center [588, 272] width 82 height 15
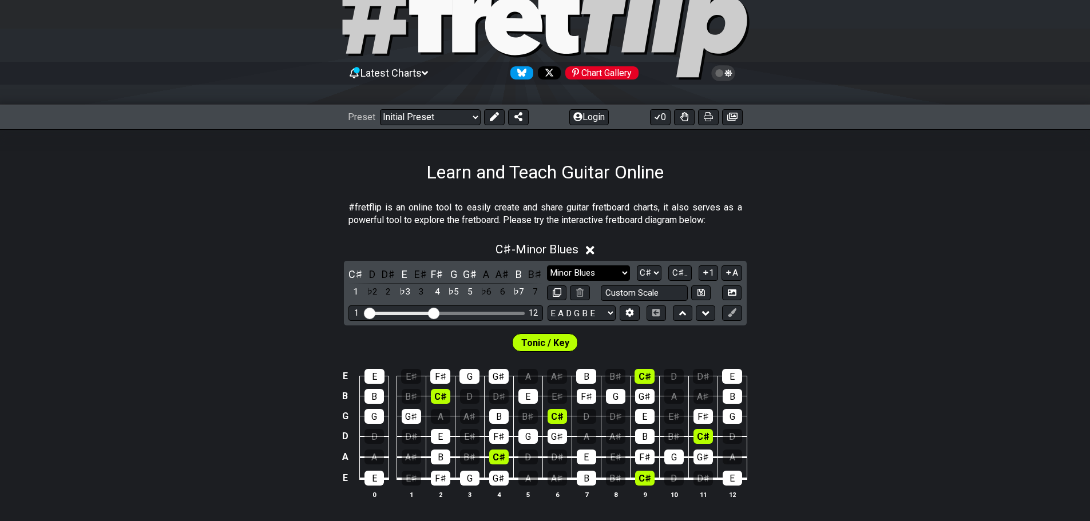
click at [593, 272] on select "Minor Pentatonic Click to edit Minor Pentatonic Major Pentatonic Minor Blues Ma…" at bounding box center [588, 272] width 82 height 15
select select "Dorian"
click at [547, 265] on select "Minor Pentatonic Click to edit Minor Pentatonic Major Pentatonic Minor Blues Ma…" at bounding box center [588, 272] width 82 height 15
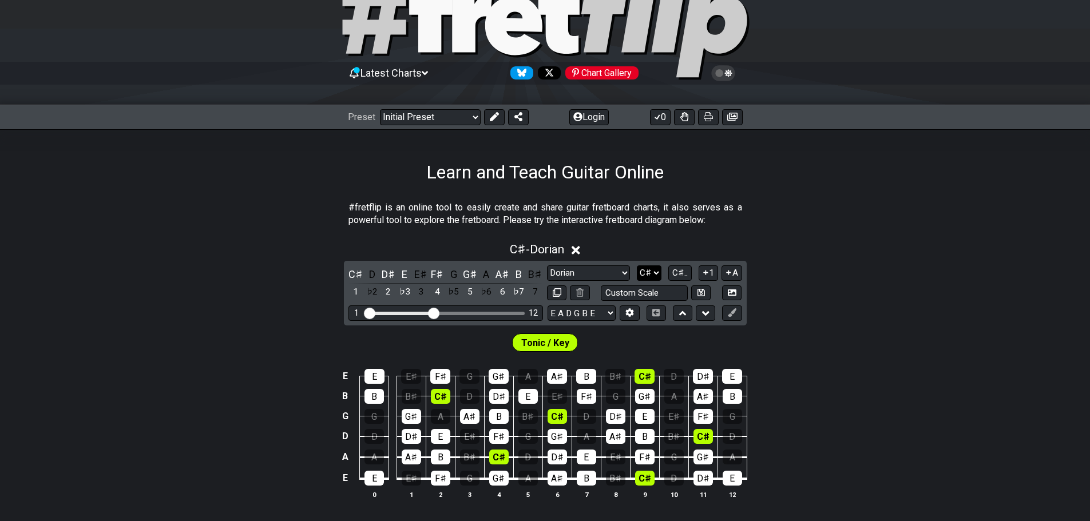
click at [648, 272] on select "A♭ A A♯ B♭ B C C♯ D♭ D D♯ E♭ E F F♯ G♭ G G♯" at bounding box center [649, 272] width 25 height 15
click at [638, 265] on select "A♭ A A♯ B♭ B C C♯ D♭ D D♯ E♭ E F F♯ G♭ G G♯" at bounding box center [649, 272] width 25 height 15
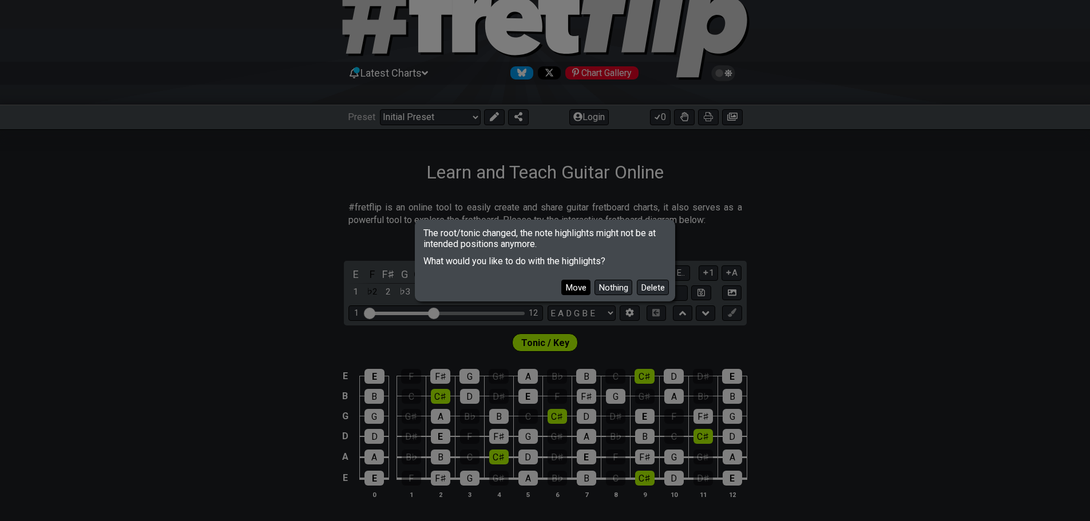
click at [571, 285] on button "Move" at bounding box center [575, 287] width 29 height 15
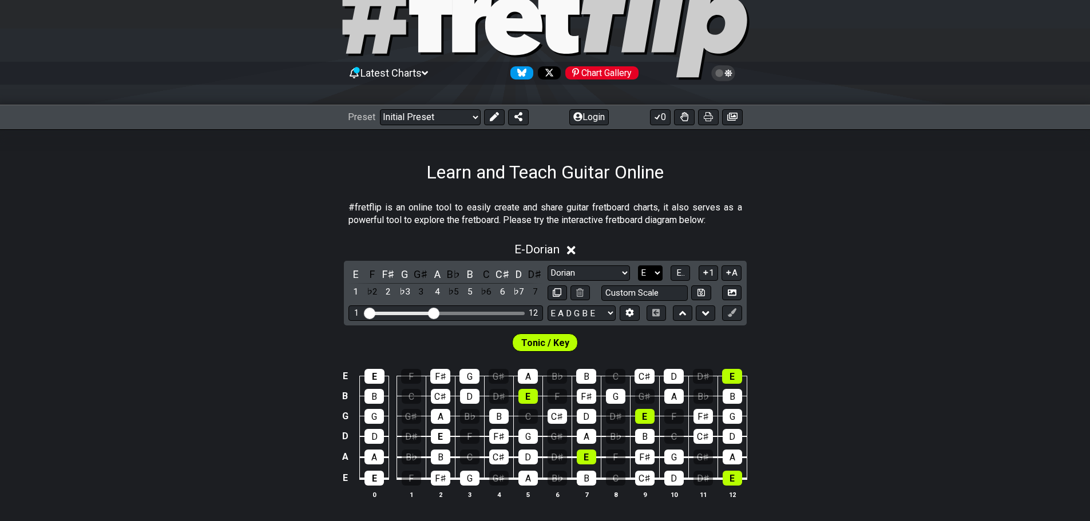
click at [646, 273] on select "A♭ A A♯ B♭ B C C♯ D♭ D D♯ E♭ E F F♯ G♭ G G♯" at bounding box center [650, 272] width 25 height 15
click at [638, 265] on select "A♭ A A♯ B♭ B C C♯ D♭ D D♯ E♭ E F F♯ G♭ G G♯" at bounding box center [650, 272] width 25 height 15
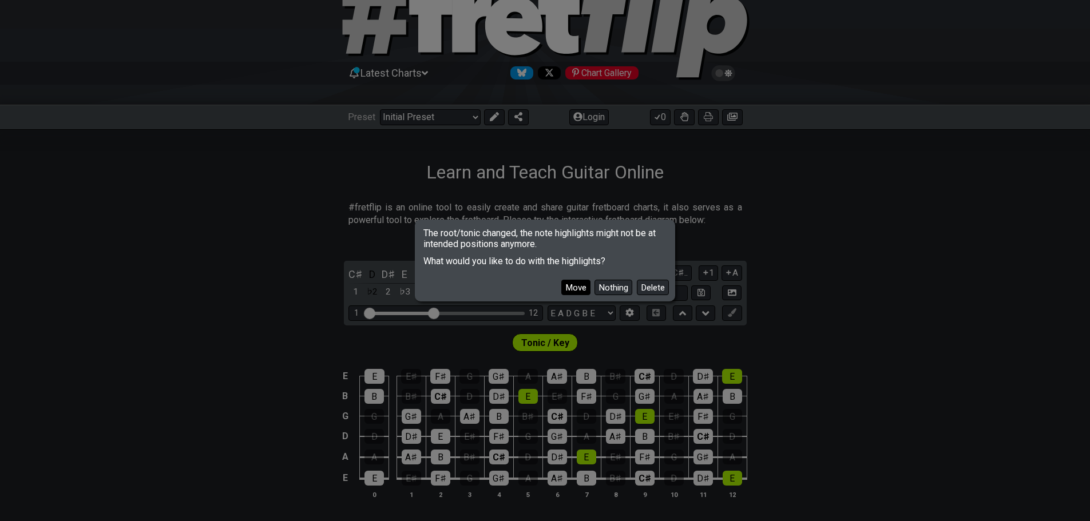
click at [575, 283] on button "Move" at bounding box center [575, 287] width 29 height 15
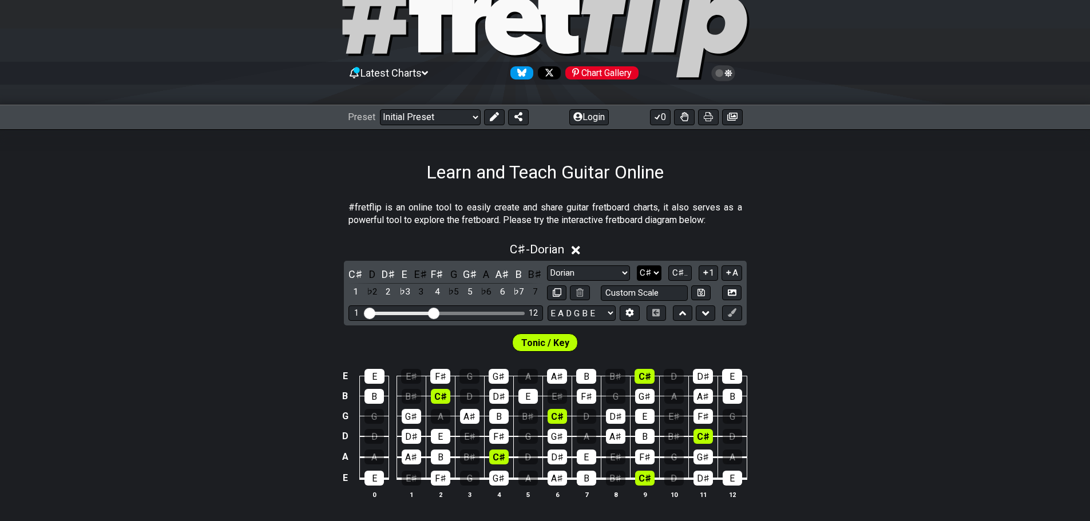
click at [653, 275] on select "A♭ A A♯ B♭ B C C♯ D♭ D D♯ E♭ E F F♯ G♭ G G♯" at bounding box center [649, 272] width 25 height 15
select select "E"
click at [638, 265] on select "A♭ A A♯ B♭ B C C♯ D♭ D D♯ E♭ E F F♯ G♭ G G♯" at bounding box center [649, 272] width 25 height 15
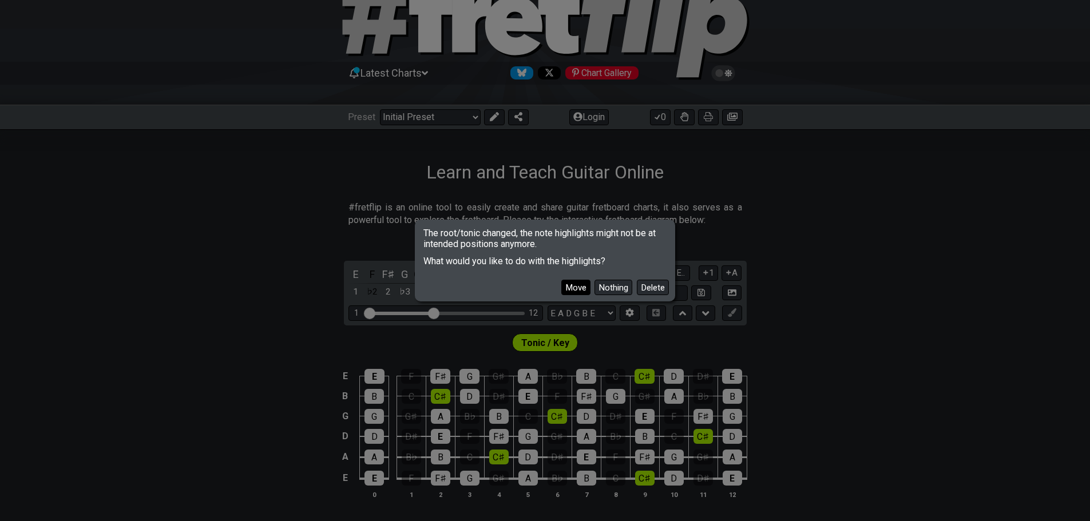
click at [581, 288] on button "Move" at bounding box center [575, 287] width 29 height 15
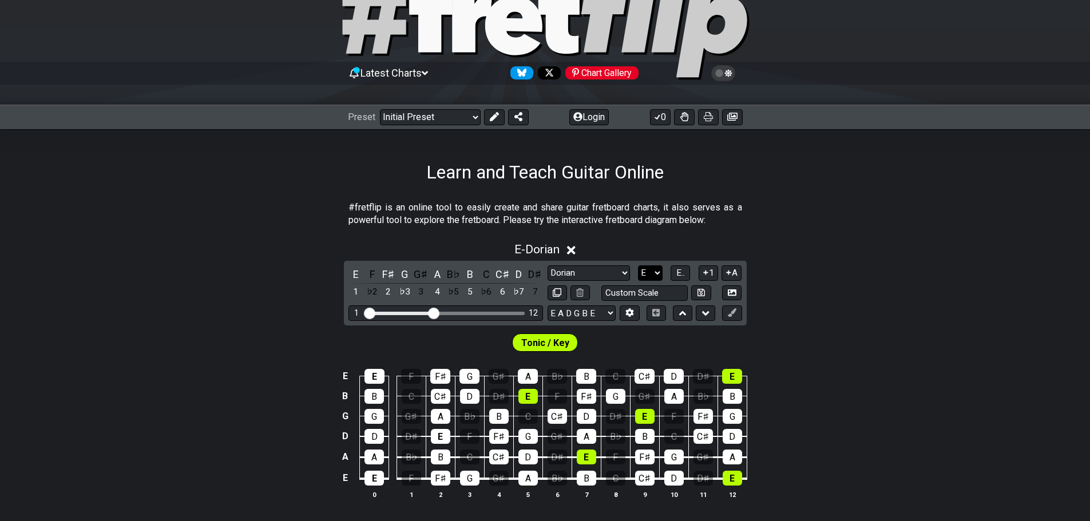
click at [653, 277] on select "A♭ A A♯ B♭ B C C♯ D♭ D D♯ E♭ E F F♯ G♭ G G♯" at bounding box center [650, 272] width 25 height 15
click at [611, 269] on select "Minor Pentatonic Click to edit Minor Pentatonic Major Pentatonic Minor Blues Ma…" at bounding box center [588, 272] width 82 height 15
select select "Major Blues"
click at [547, 265] on select "Minor Pentatonic Click to edit Minor Pentatonic Major Pentatonic Minor Blues Ma…" at bounding box center [588, 272] width 82 height 15
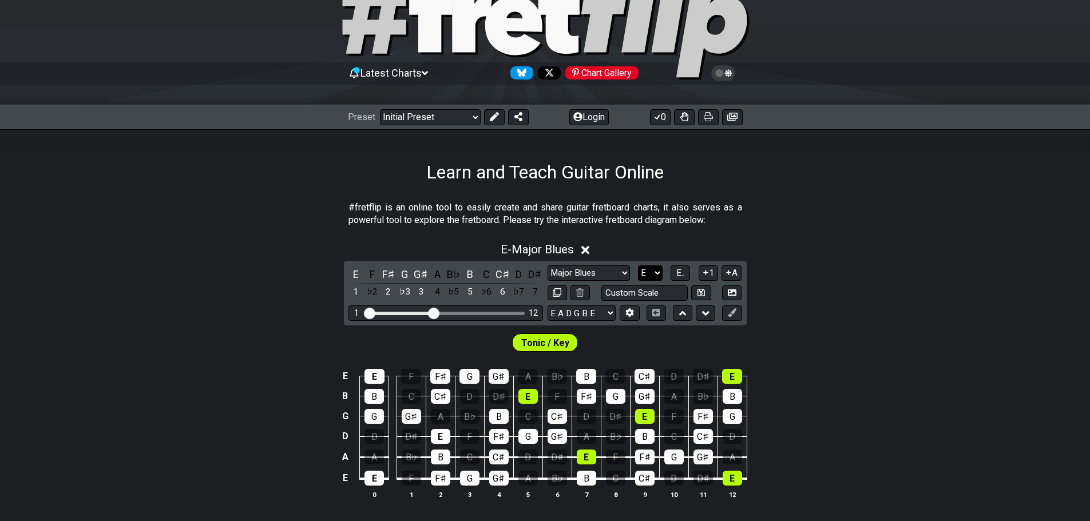
click at [651, 271] on select "A♭ A A♯ B♭ B C C♯ D♭ D D♯ E♭ E F F♯ G♭ G G♯" at bounding box center [650, 272] width 25 height 15
select select "A"
click at [638, 265] on select "A♭ A A♯ B♭ B C C♯ D♭ D D♯ E♭ E F F♯ G♭ G G♯" at bounding box center [650, 272] width 25 height 15
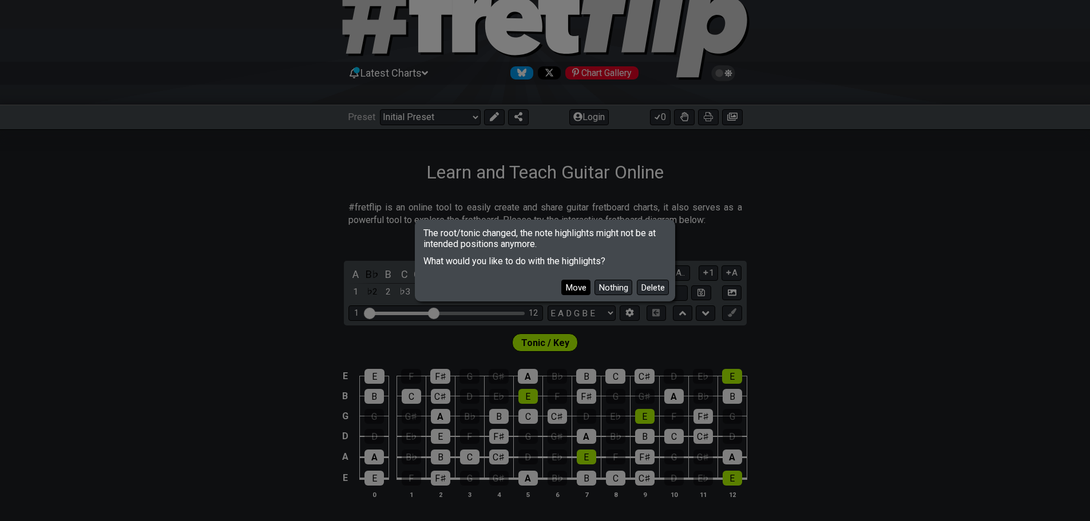
click at [574, 287] on button "Move" at bounding box center [575, 287] width 29 height 15
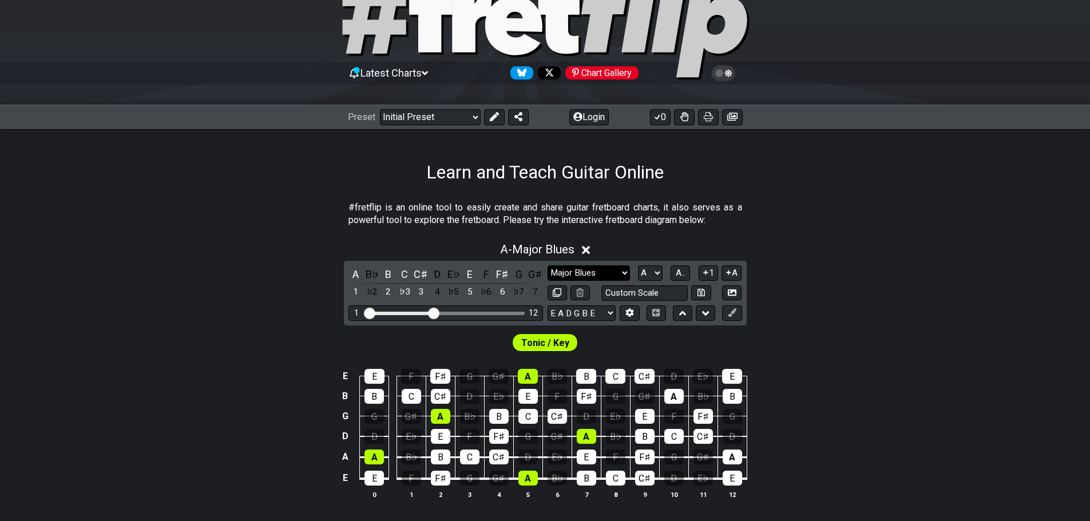
click at [601, 268] on select "Minor Pentatonic Click to edit Minor Pentatonic Major Pentatonic Minor Blues Ma…" at bounding box center [588, 272] width 82 height 15
click at [547, 265] on select "Minor Pentatonic Click to edit Minor Pentatonic Major Pentatonic Minor Blues Ma…" at bounding box center [588, 272] width 82 height 15
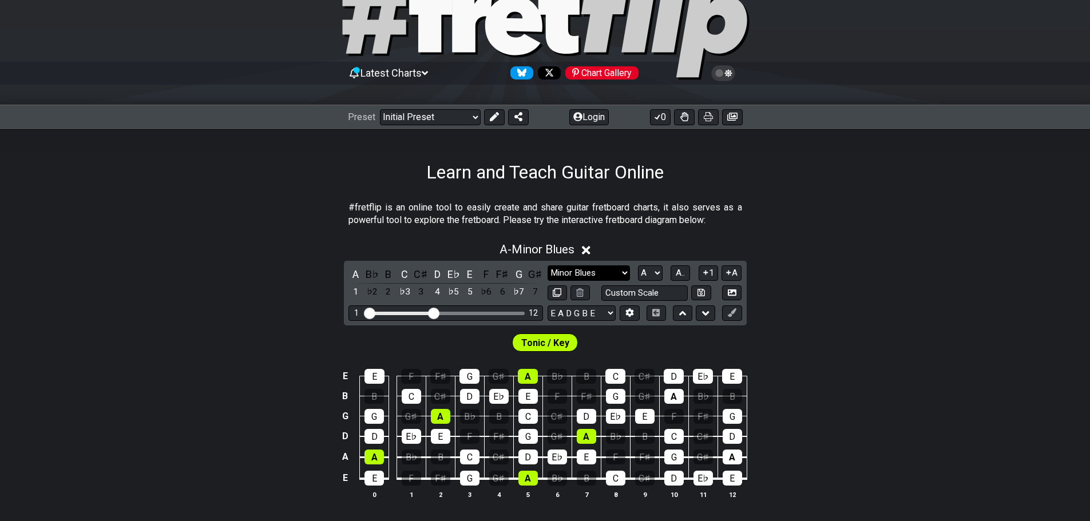
click at [615, 272] on select "Minor Pentatonic Click to edit Minor Pentatonic Major Pentatonic Minor Blues Ma…" at bounding box center [588, 272] width 82 height 15
select select "Major Blues"
click at [547, 265] on select "Minor Pentatonic Click to edit Minor Pentatonic Major Pentatonic Minor Blues Ma…" at bounding box center [588, 272] width 82 height 15
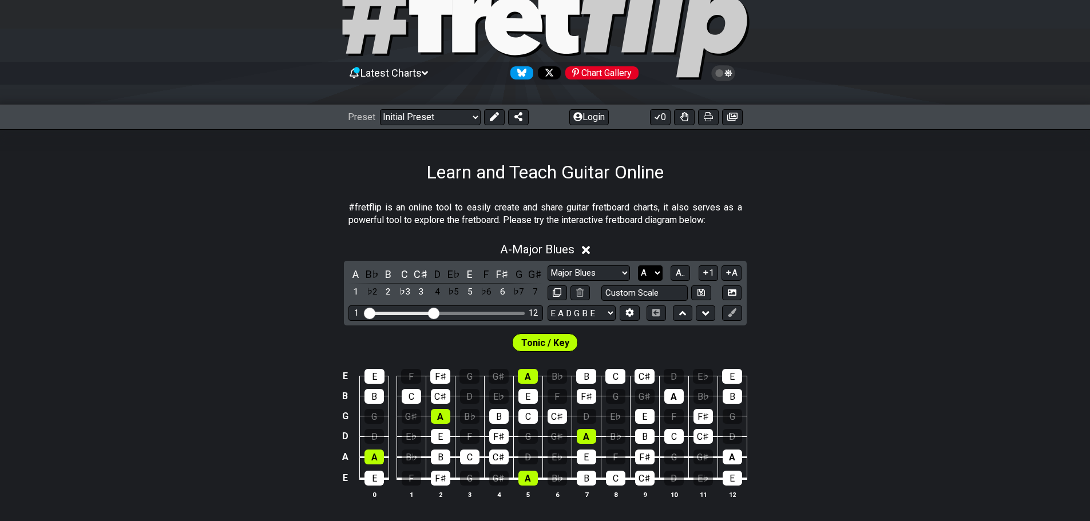
click at [652, 275] on select "A♭ A A♯ B♭ B C C♯ D♭ D D♯ E♭ E F F♯ G♭ G G♯" at bounding box center [650, 272] width 25 height 15
select select "D"
click at [638, 265] on select "A♭ A A♯ B♭ B C C♯ D♭ D D♯ E♭ E F F♯ G♭ G G♯" at bounding box center [650, 272] width 25 height 15
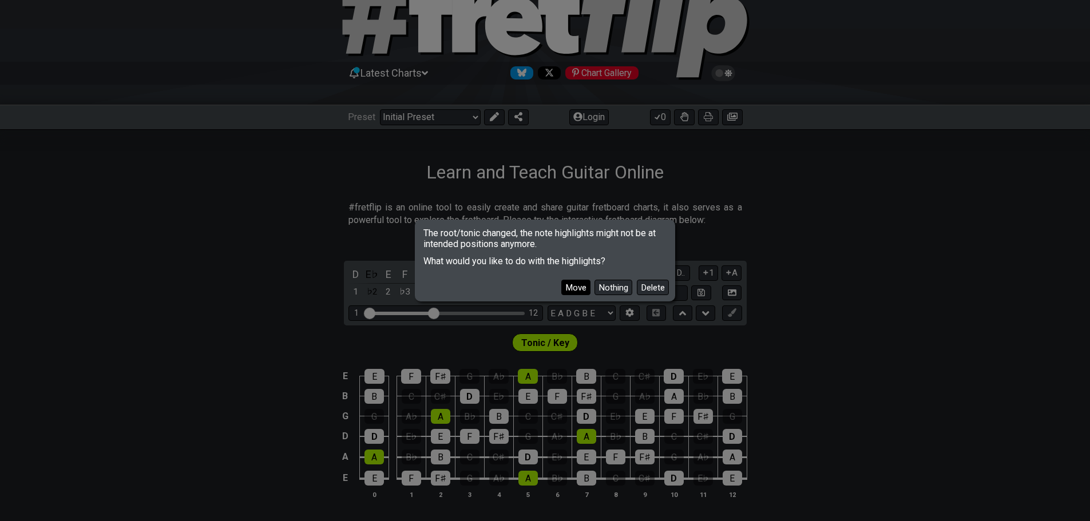
click at [573, 293] on button "Move" at bounding box center [575, 287] width 29 height 15
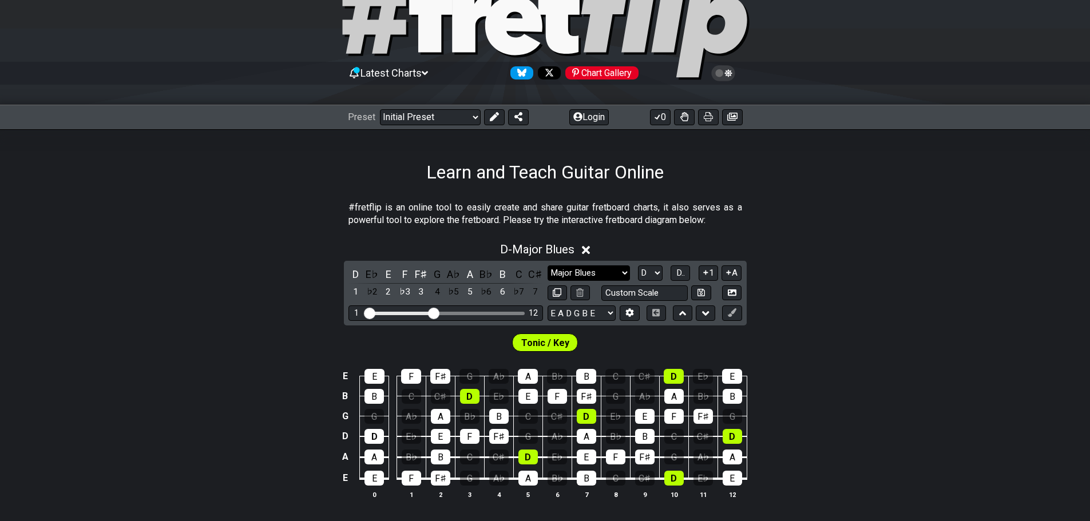
click at [599, 267] on select "Minor Pentatonic Click to edit Minor Pentatonic Major Pentatonic Minor Blues Ma…" at bounding box center [588, 272] width 82 height 15
click at [547, 265] on select "Minor Pentatonic Click to edit Minor Pentatonic Major Pentatonic Minor Blues Ma…" at bounding box center [588, 272] width 82 height 15
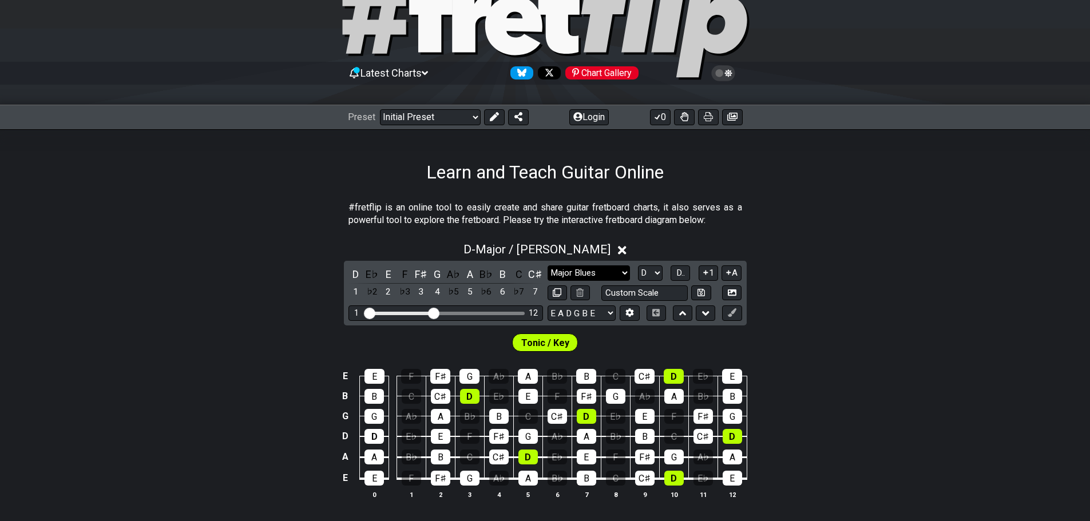
click at [611, 273] on select "Minor Pentatonic Click to edit Minor Pentatonic Major Pentatonic Minor Blues Ma…" at bounding box center [588, 272] width 82 height 15
select select "Phrygian"
click at [547, 265] on select "Minor Pentatonic Click to edit Minor Pentatonic Major Pentatonic Minor Blues Ma…" at bounding box center [588, 272] width 82 height 15
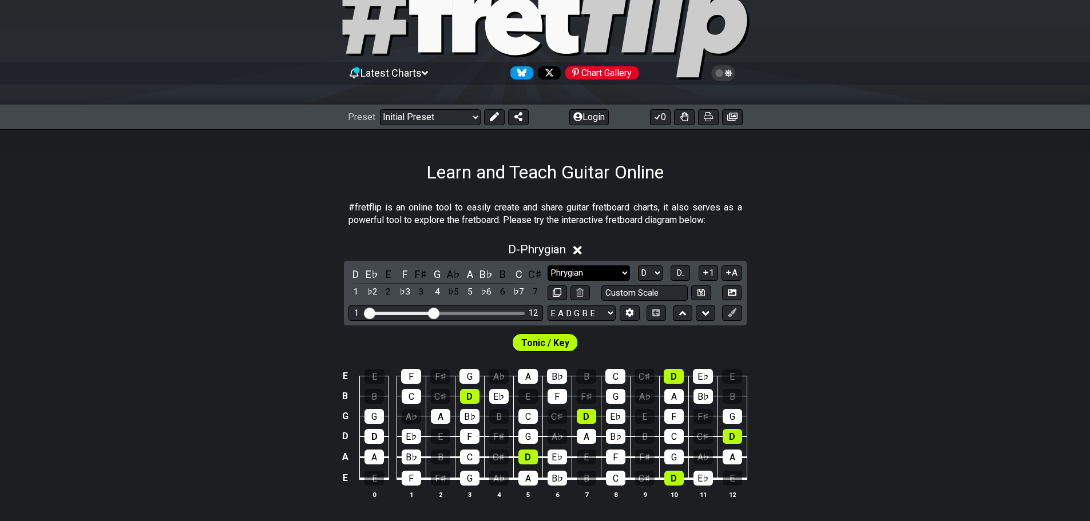
click at [598, 269] on select "Minor Pentatonic Click to edit Minor Pentatonic Major Pentatonic Minor Blues Ma…" at bounding box center [588, 272] width 82 height 15
click at [642, 272] on select "A♭ A A♯ B♭ B C C♯ D♭ D D♯ E♭ E F F♯ G♭ G G♯" at bounding box center [650, 272] width 25 height 15
select select "B"
click at [638, 265] on select "A♭ A A♯ B♭ B C C♯ D♭ D D♯ E♭ E F F♯ G♭ G G♯" at bounding box center [650, 272] width 25 height 15
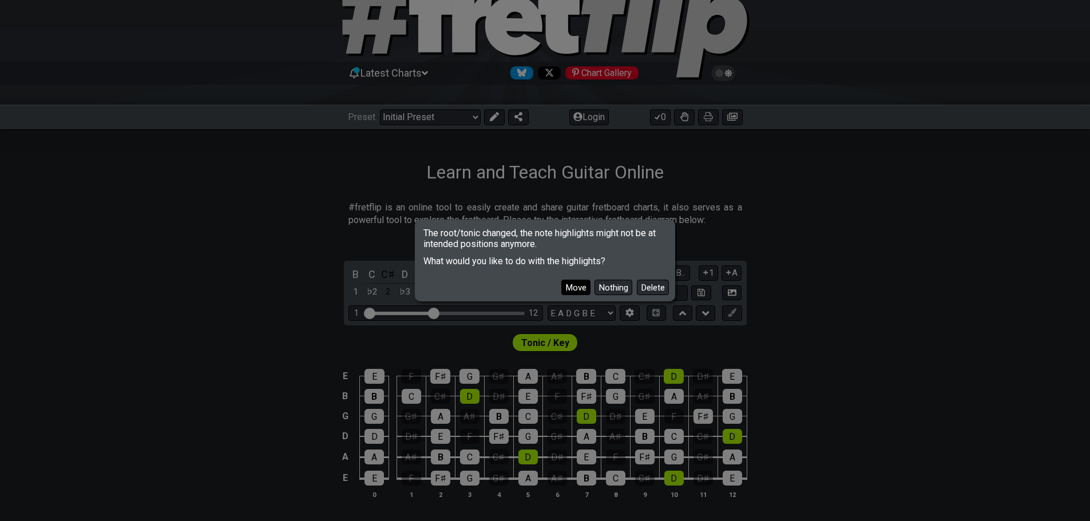
click at [571, 280] on button "Move" at bounding box center [575, 287] width 29 height 15
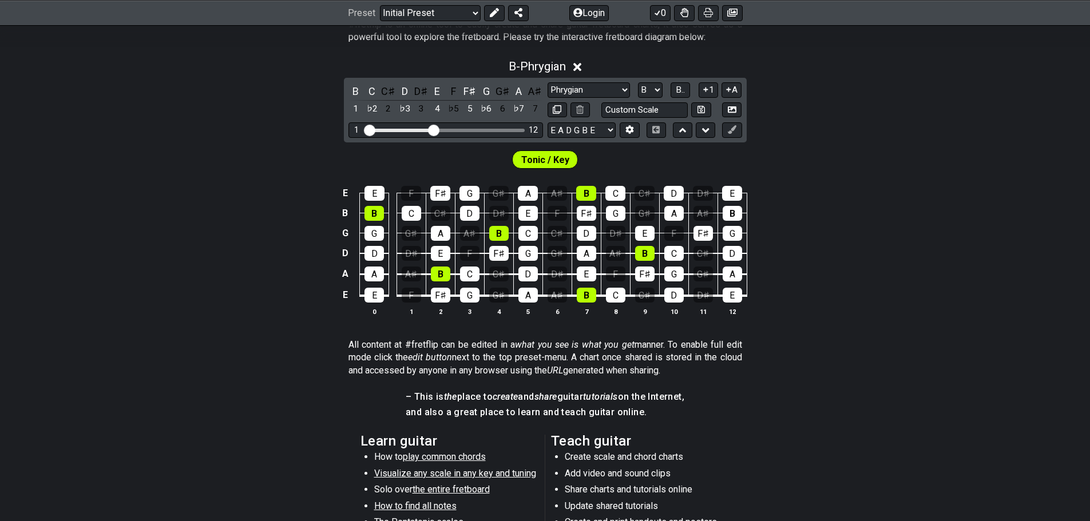
scroll to position [114, 0]
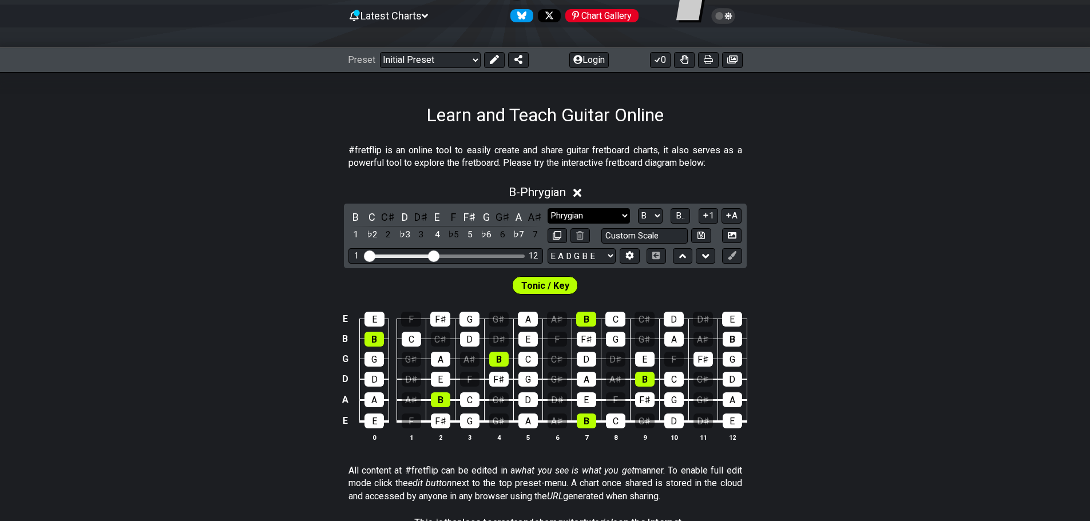
click at [591, 211] on select "Minor Pentatonic Click to edit Minor Pentatonic Major Pentatonic Minor Blues Ma…" at bounding box center [588, 215] width 82 height 15
select select "Major 7th"
click at [547, 208] on select "Minor Pentatonic Click to edit Minor Pentatonic Major Pentatonic Minor Blues Ma…" at bounding box center [588, 215] width 82 height 15
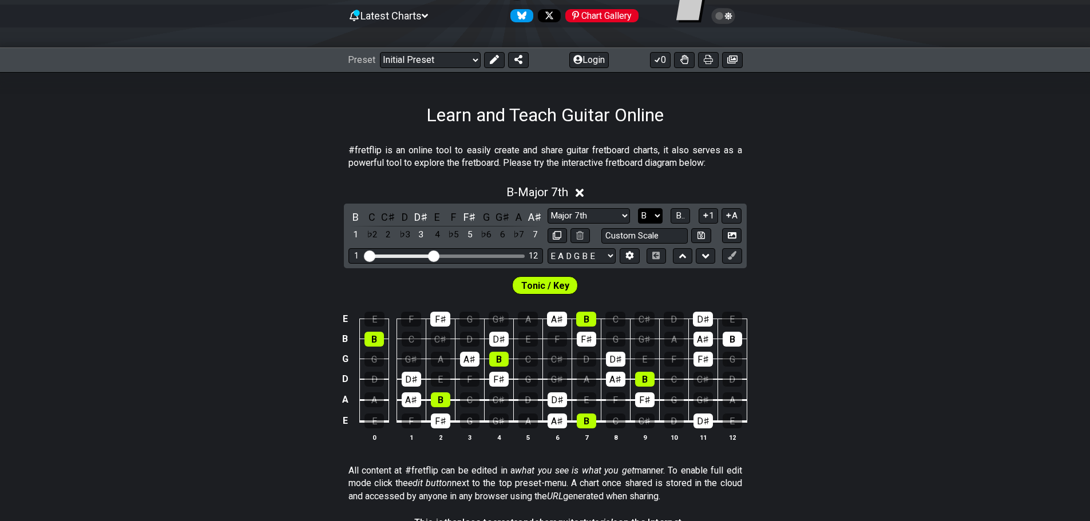
click at [654, 214] on select "A♭ A A♯ B♭ B C C♯ D♭ D D♯ E♭ E F F♯ G♭ G G♯" at bounding box center [650, 215] width 25 height 15
click at [638, 208] on select "A♭ A A♯ B♭ B C C♯ D♭ D D♯ E♭ E F F♯ G♭ G G♯" at bounding box center [650, 215] width 25 height 15
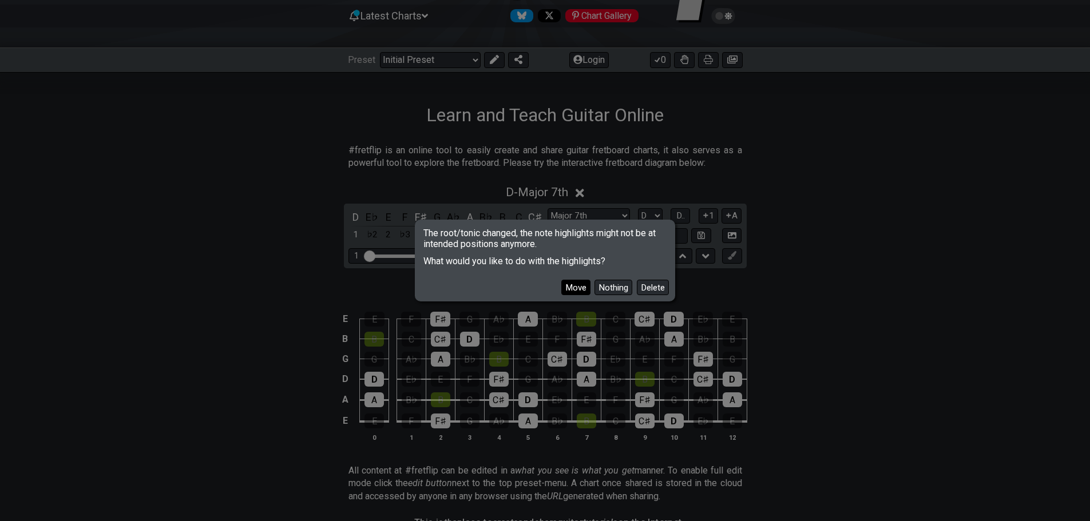
click at [574, 284] on button "Move" at bounding box center [575, 287] width 29 height 15
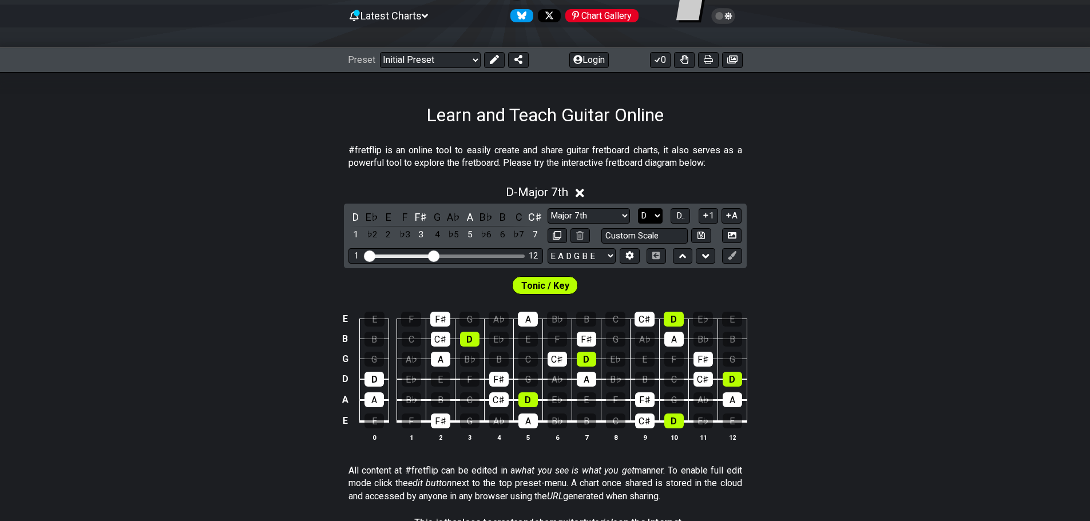
click at [645, 216] on select "A♭ A A♯ B♭ B C C♯ D♭ D D♯ E♭ E F F♯ G♭ G G♯" at bounding box center [650, 215] width 25 height 15
select select "A"
click at [638, 208] on select "A♭ A A♯ B♭ B C C♯ D♭ D D♯ E♭ E F F♯ G♭ G G♯" at bounding box center [650, 215] width 25 height 15
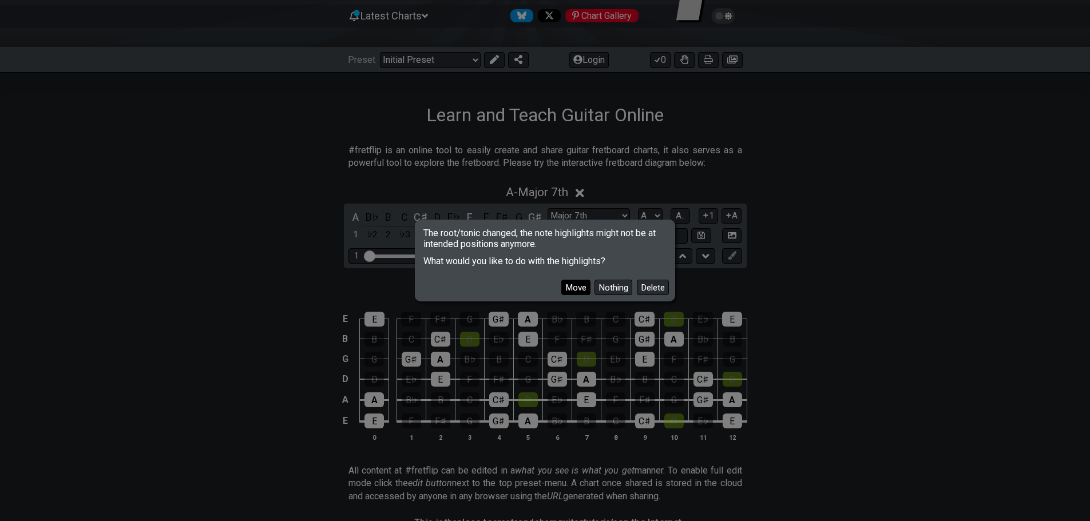
click at [577, 287] on button "Move" at bounding box center [575, 287] width 29 height 15
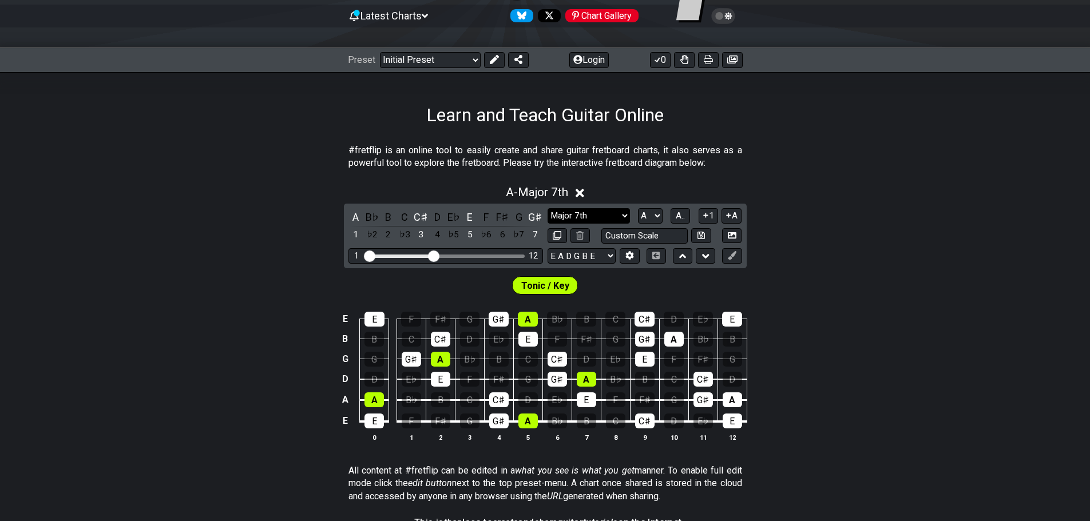
click at [578, 217] on select "Minor Pentatonic Click to edit Minor Pentatonic Major Pentatonic Minor Blues Ma…" at bounding box center [588, 215] width 82 height 15
click at [547, 208] on select "Minor Pentatonic Click to edit Minor Pentatonic Major Pentatonic Minor Blues Ma…" at bounding box center [588, 215] width 82 height 15
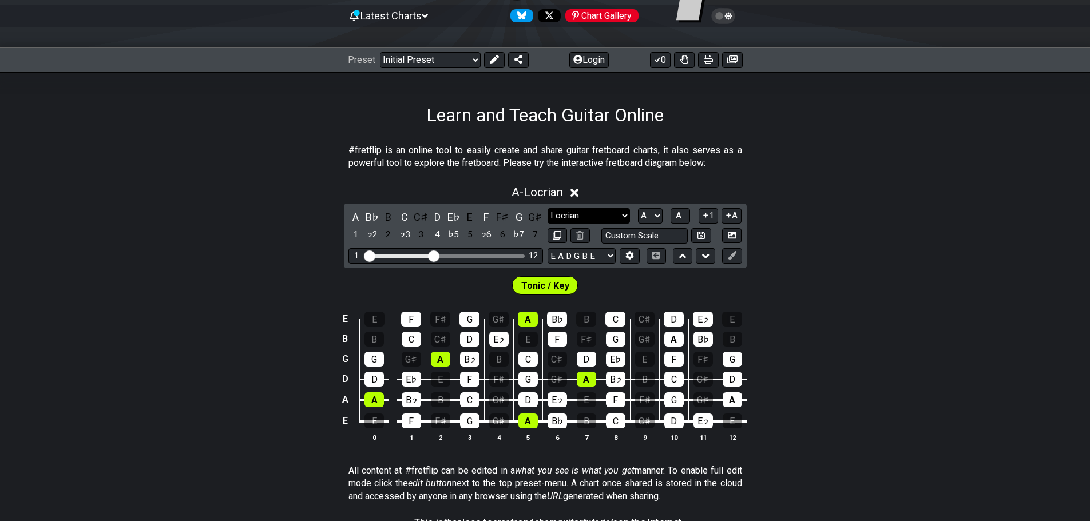
click at [609, 214] on select "Minor Pentatonic Click to edit Minor Pentatonic Major Pentatonic Minor Blues Ma…" at bounding box center [588, 215] width 82 height 15
click at [547, 208] on select "Minor Pentatonic Click to edit Minor Pentatonic Major Pentatonic Minor Blues Ma…" at bounding box center [588, 215] width 82 height 15
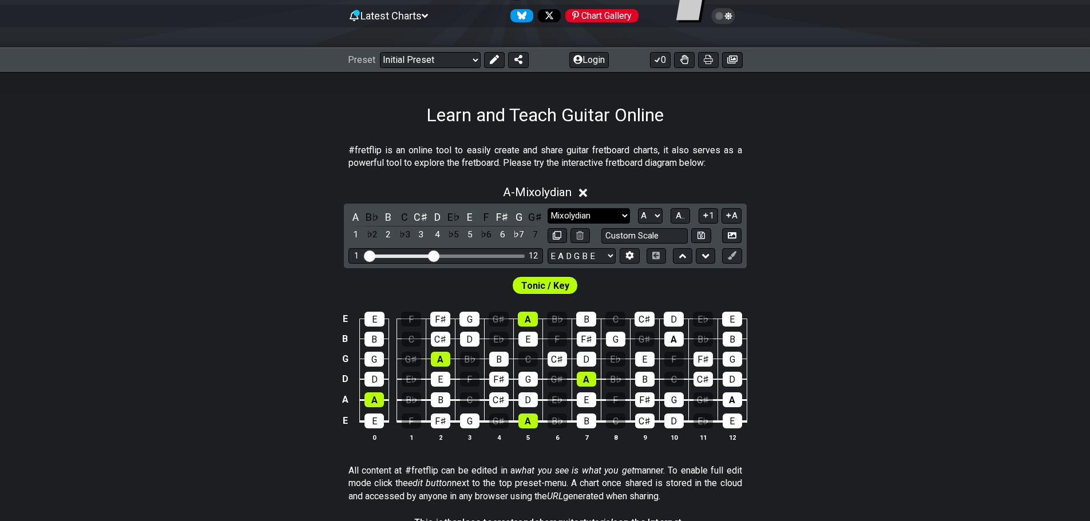
click at [573, 212] on select "Minor Pentatonic Click to edit Minor Pentatonic Major Pentatonic Minor Blues Ma…" at bounding box center [588, 215] width 82 height 15
click at [547, 208] on select "Minor Pentatonic Click to edit Minor Pentatonic Major Pentatonic Minor Blues Ma…" at bounding box center [588, 215] width 82 height 15
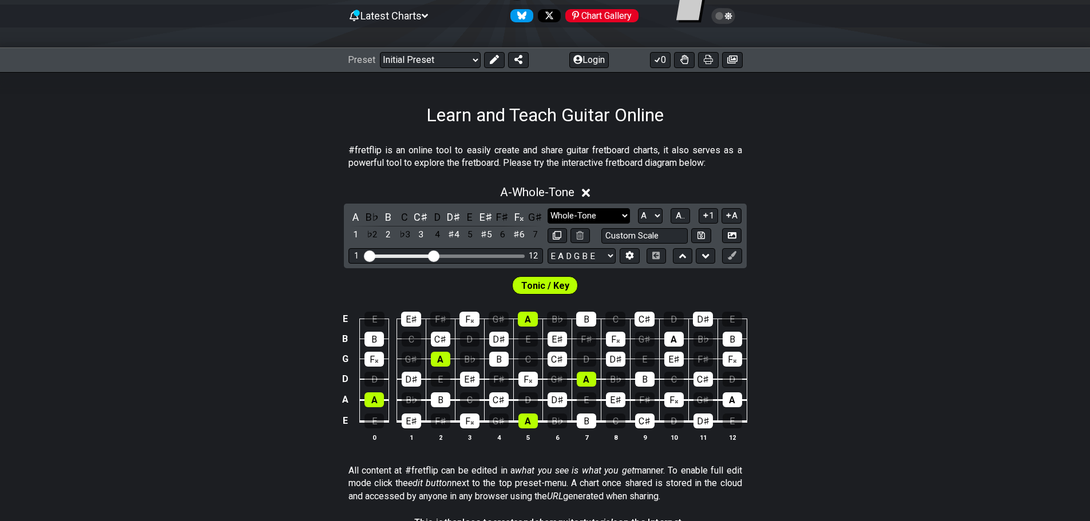
click at [598, 210] on select "Minor Pentatonic Click to edit Minor Pentatonic Major Pentatonic Minor Blues Ma…" at bounding box center [588, 215] width 82 height 15
click at [547, 208] on select "Minor Pentatonic Click to edit Minor Pentatonic Major Pentatonic Minor Blues Ma…" at bounding box center [588, 215] width 82 height 15
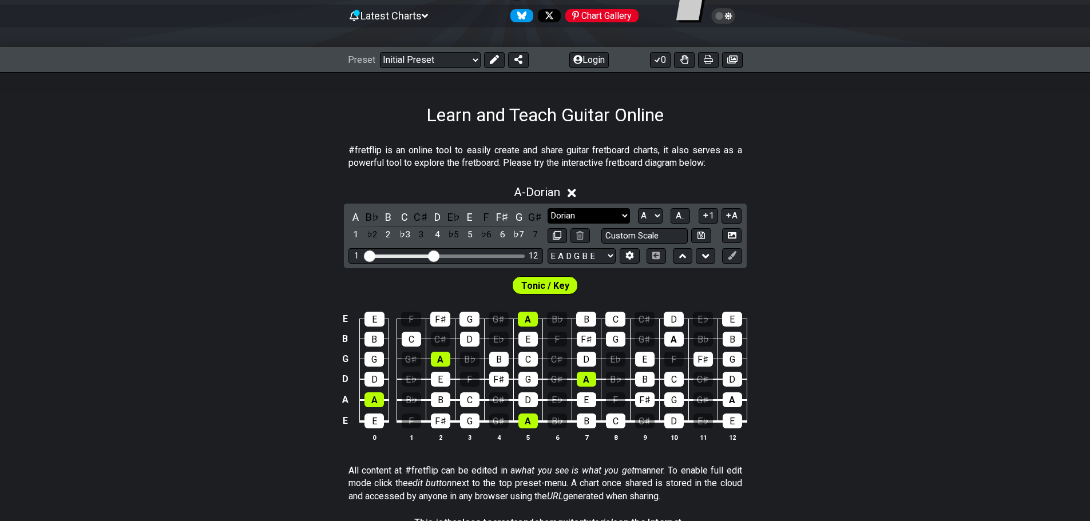
click at [598, 213] on select "Minor Pentatonic Click to edit Minor Pentatonic Major Pentatonic Minor Blues Ma…" at bounding box center [588, 215] width 82 height 15
click at [645, 217] on select "A♭ A A♯ B♭ B C C♯ D♭ D D♯ E♭ E F F♯ G♭ G G♯" at bounding box center [650, 215] width 25 height 15
click at [609, 212] on select "Minor Pentatonic Click to edit Minor Pentatonic Major Pentatonic Minor Blues Ma…" at bounding box center [588, 215] width 82 height 15
click at [547, 208] on select "Minor Pentatonic Click to edit Minor Pentatonic Major Pentatonic Minor Blues Ma…" at bounding box center [588, 215] width 82 height 15
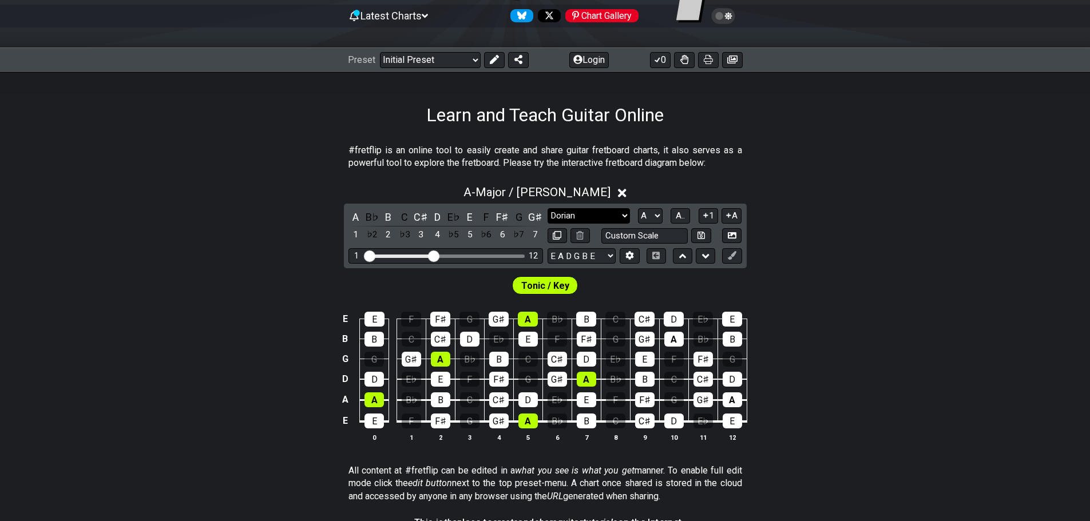
click at [575, 217] on select "Minor Pentatonic Click to edit Minor Pentatonic Major Pentatonic Minor Blues Ma…" at bounding box center [588, 215] width 82 height 15
select select "Melodic Minor"
click at [547, 208] on select "Minor Pentatonic Click to edit Minor Pentatonic Major Pentatonic Minor Blues Ma…" at bounding box center [588, 215] width 82 height 15
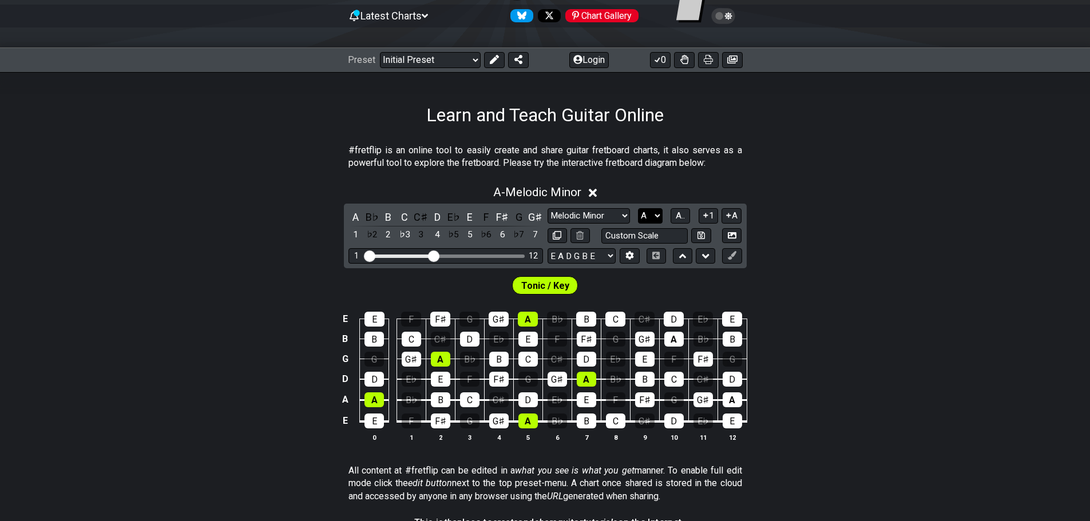
click at [653, 214] on select "A♭ A A♯ B♭ B C C♯ D♭ D D♯ E♭ E F F♯ G♭ G G♯" at bounding box center [650, 215] width 25 height 15
select select "E"
click at [638, 208] on select "A♭ A A♯ B♭ B C C♯ D♭ D D♯ E♭ E F F♯ G♭ G G♯" at bounding box center [650, 215] width 25 height 15
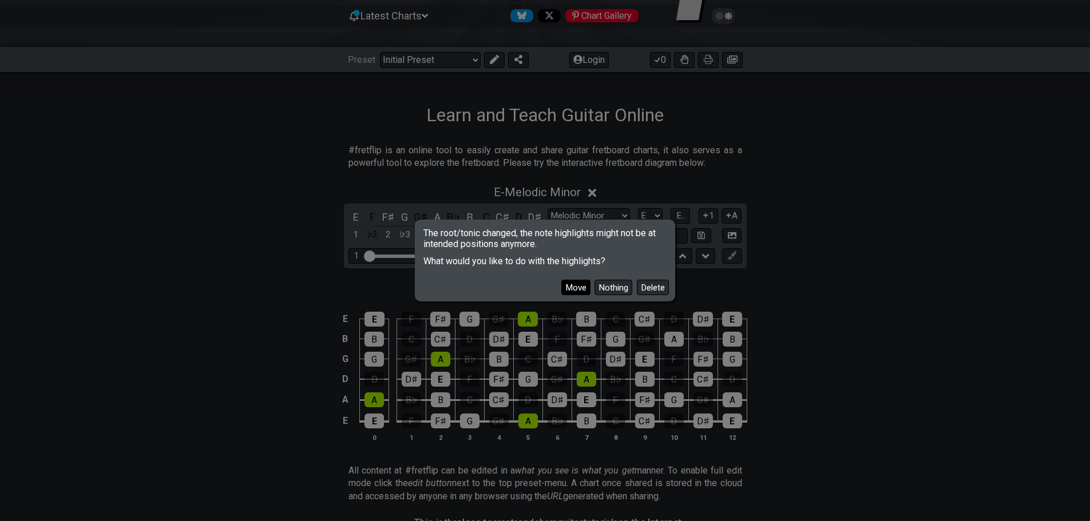
click at [574, 287] on button "Move" at bounding box center [575, 287] width 29 height 15
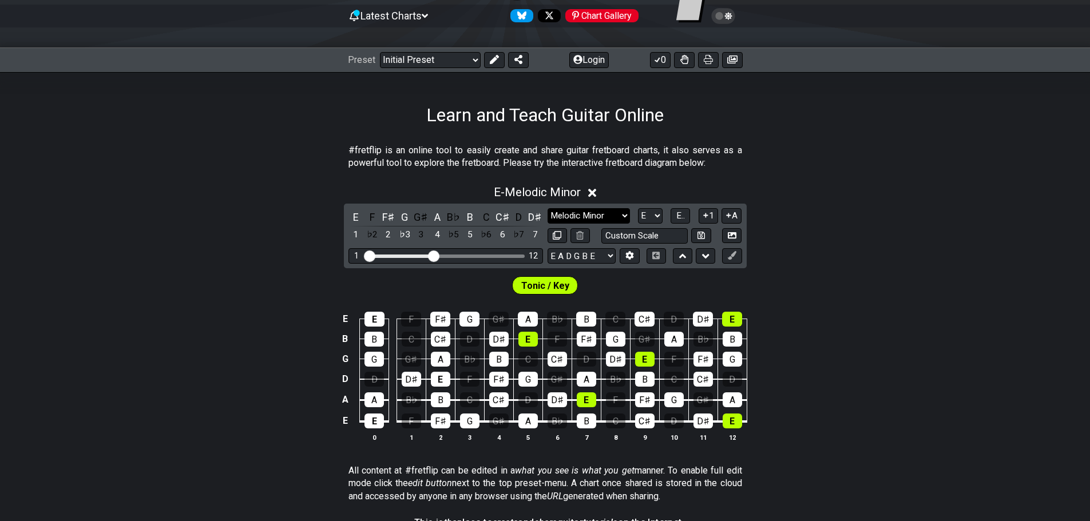
click at [566, 210] on select "Minor Pentatonic Click to edit Minor Pentatonic Major Pentatonic Minor Blues Ma…" at bounding box center [588, 215] width 82 height 15
click at [547, 208] on select "Minor Pentatonic Click to edit Minor Pentatonic Major Pentatonic Minor Blues Ma…" at bounding box center [588, 215] width 82 height 15
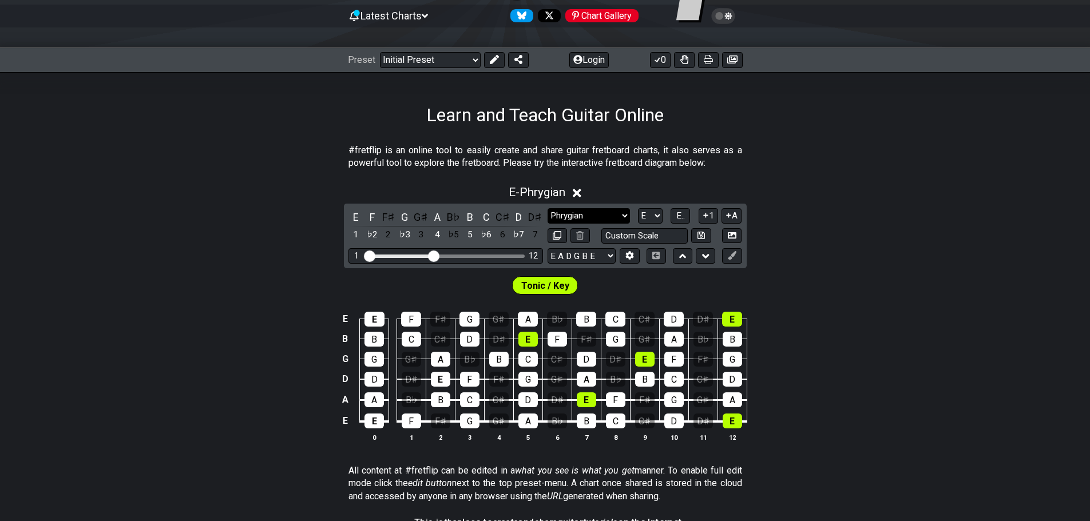
click at [605, 216] on select "Minor Pentatonic Click to edit Minor Pentatonic Major Pentatonic Minor Blues Ma…" at bounding box center [588, 215] width 82 height 15
click at [547, 208] on select "Minor Pentatonic Click to edit Minor Pentatonic Major Pentatonic Minor Blues Ma…" at bounding box center [588, 215] width 82 height 15
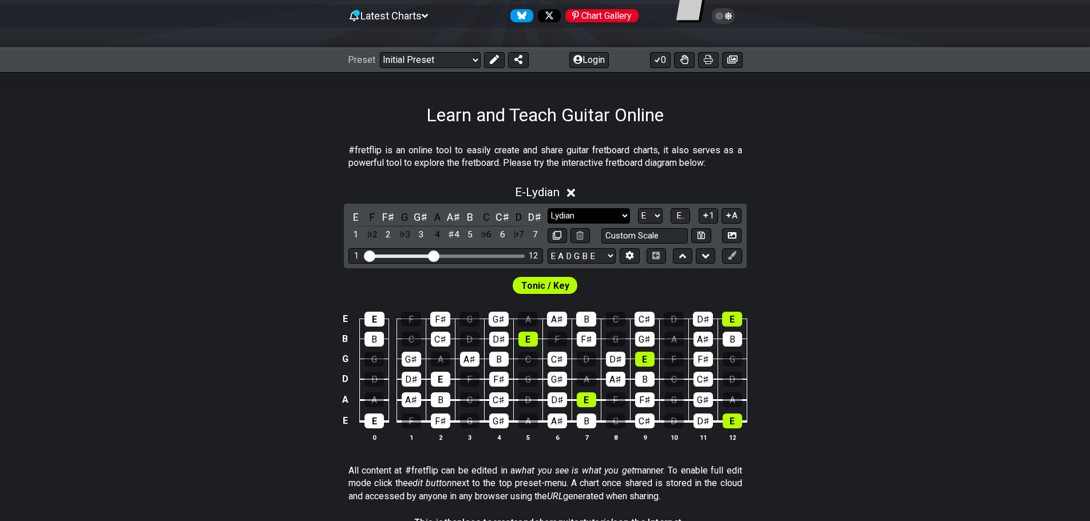
click at [602, 220] on select "Minor Pentatonic Click to edit Minor Pentatonic Major Pentatonic Minor Blues Ma…" at bounding box center [588, 215] width 82 height 15
click at [547, 208] on select "Minor Pentatonic Click to edit Minor Pentatonic Major Pentatonic Minor Blues Ma…" at bounding box center [588, 215] width 82 height 15
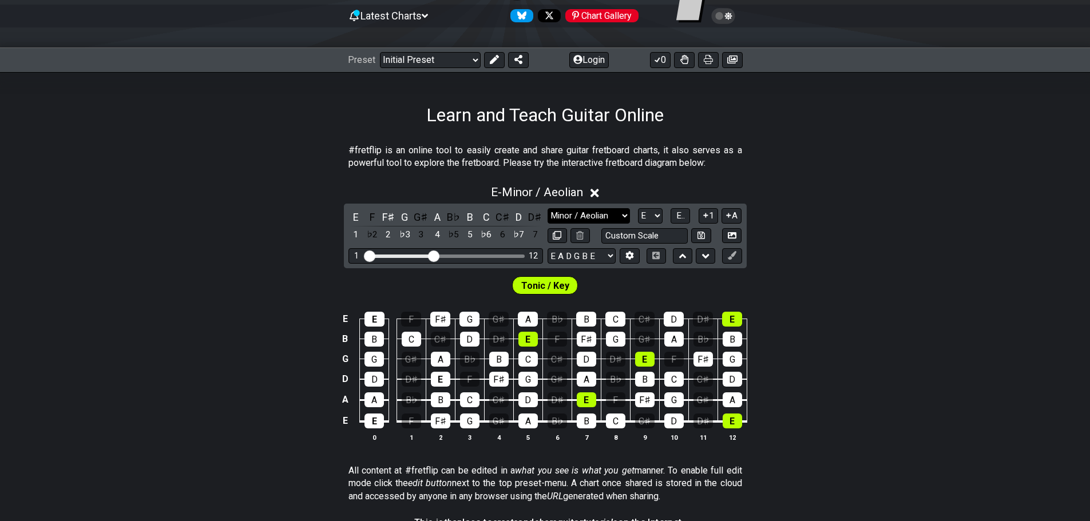
click at [590, 209] on select "Minor Pentatonic Click to edit Minor Pentatonic Major Pentatonic Minor Blues Ma…" at bounding box center [588, 215] width 82 height 15
click at [547, 208] on select "Minor Pentatonic Click to edit Minor Pentatonic Major Pentatonic Minor Blues Ma…" at bounding box center [588, 215] width 82 height 15
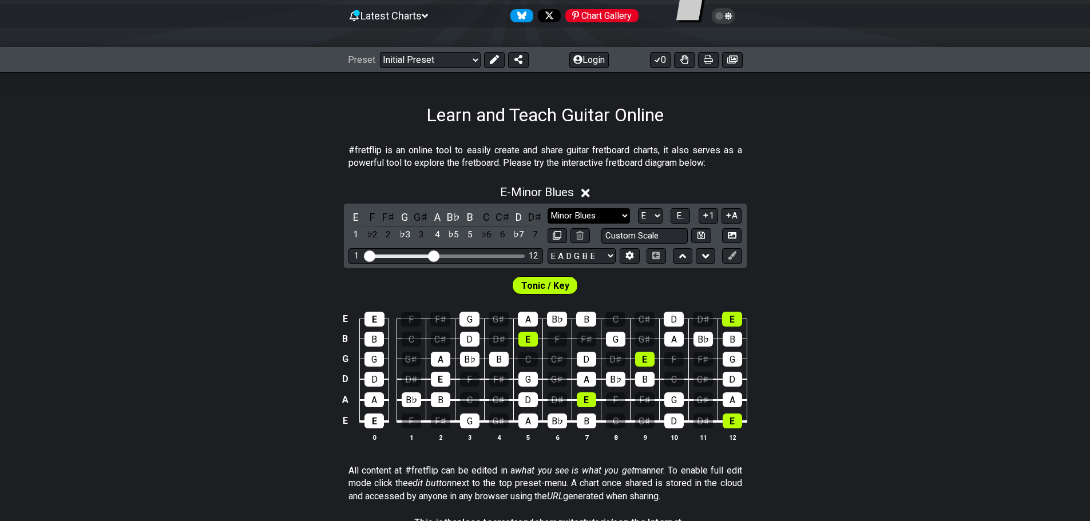
click at [607, 216] on select "Minor Pentatonic Click to edit Minor Pentatonic Major Pentatonic Minor Blues Ma…" at bounding box center [588, 215] width 82 height 15
click at [808, 276] on div "Tonic / Key" at bounding box center [545, 282] width 1090 height 29
click at [590, 212] on select "Minor Pentatonic Click to edit Minor Pentatonic Major Pentatonic Minor Blues Ma…" at bounding box center [588, 215] width 82 height 15
select select "Melodic Minor"
click at [547, 208] on select "Minor Pentatonic Click to edit Minor Pentatonic Major Pentatonic Minor Blues Ma…" at bounding box center [588, 215] width 82 height 15
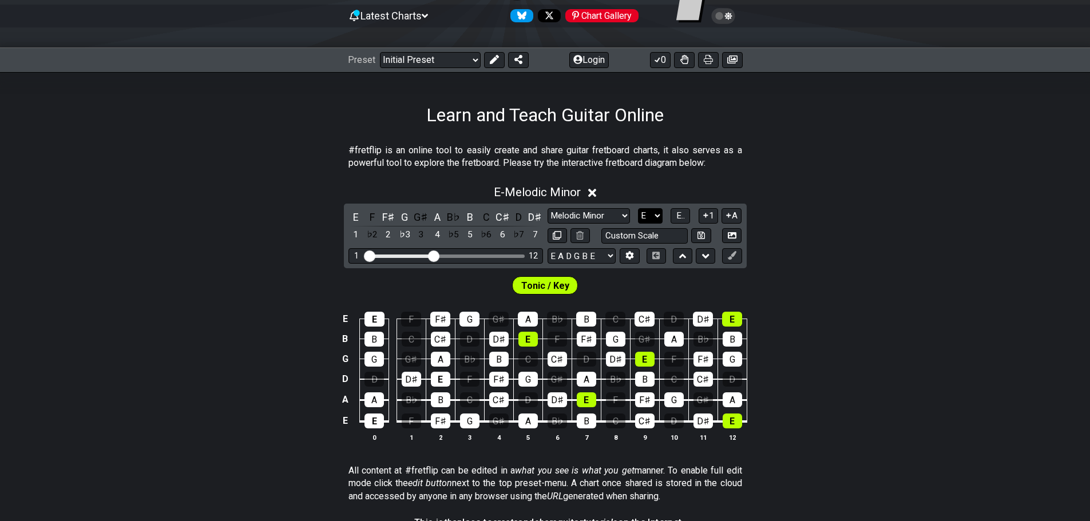
click at [653, 219] on select "A♭ A A♯ B♭ B C C♯ D♭ D D♯ E♭ E F F♯ G♭ G G♯" at bounding box center [650, 215] width 25 height 15
select select "G"
click at [638, 208] on select "A♭ A A♯ B♭ B C C♯ D♭ D D♯ E♭ E F F♯ G♭ G G♯" at bounding box center [650, 215] width 25 height 15
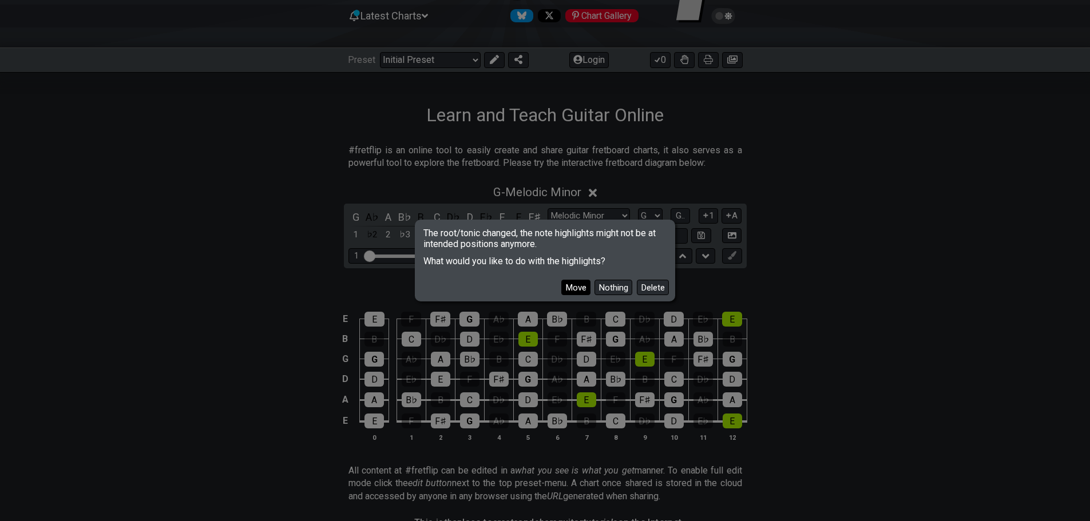
click at [573, 287] on button "Move" at bounding box center [575, 287] width 29 height 15
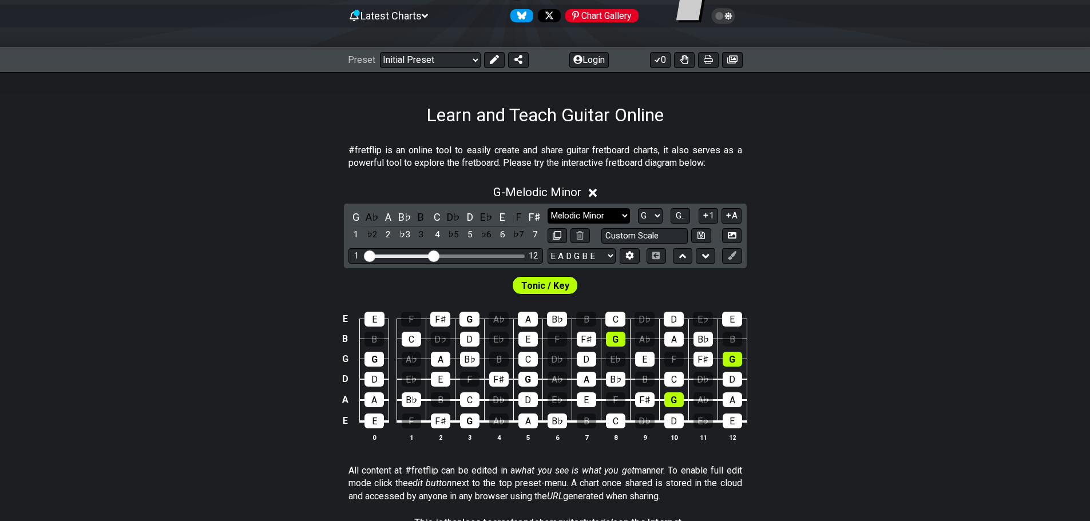
click at [590, 213] on select "Minor Pentatonic Click to edit Minor Pentatonic Major Pentatonic Minor Blues Ma…" at bounding box center [588, 215] width 82 height 15
select select "Minor Pentatonic"
click at [547, 208] on select "Minor Pentatonic Click to edit Minor Pentatonic Major Pentatonic Minor Blues Ma…" at bounding box center [588, 215] width 82 height 15
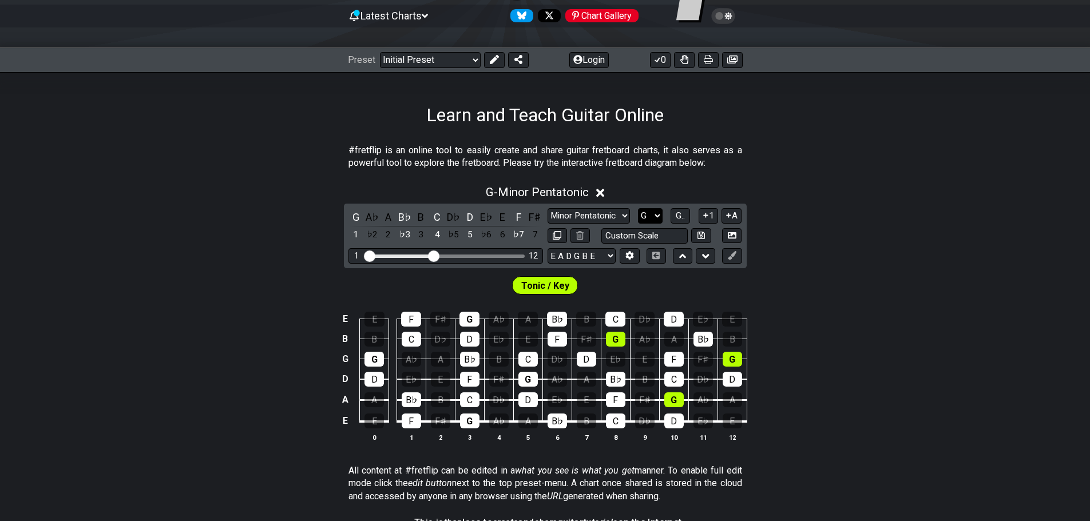
click at [647, 214] on select "A♭ A A♯ B♭ B C C♯ D♭ D D♯ E♭ E F F♯ G♭ G G♯" at bounding box center [650, 215] width 25 height 15
select select "E"
click at [638, 208] on select "A♭ A A♯ B♭ B C C♯ D♭ D D♯ E♭ E F F♯ G♭ G G♯" at bounding box center [650, 215] width 25 height 15
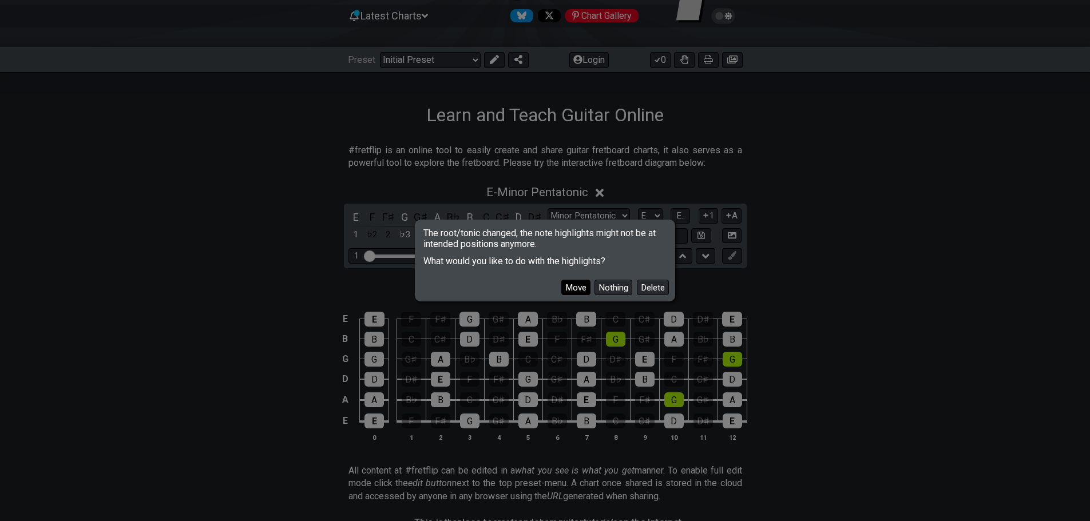
click at [575, 285] on button "Move" at bounding box center [575, 287] width 29 height 15
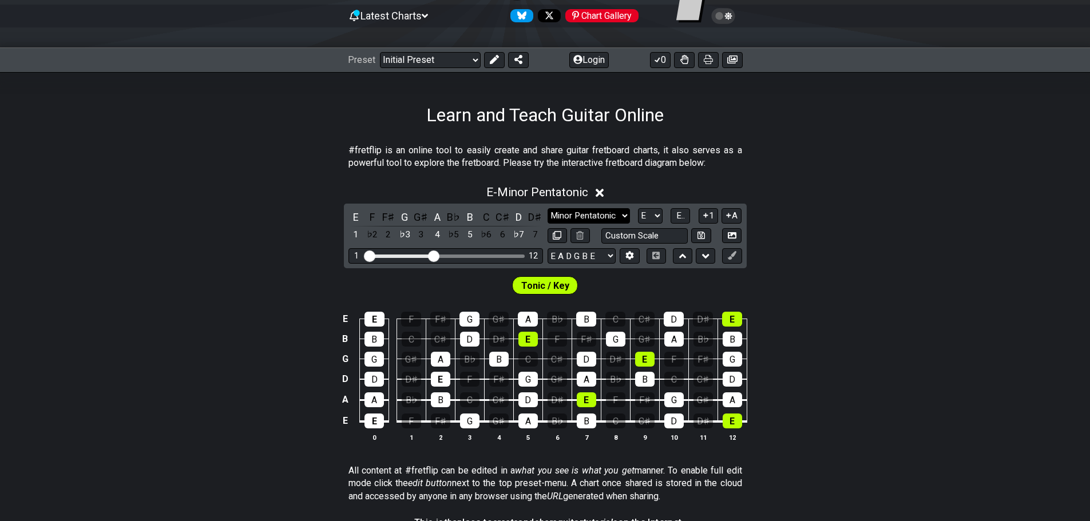
click at [594, 212] on select "Minor Pentatonic Click to edit Minor Pentatonic Major Pentatonic Minor Blues Ma…" at bounding box center [588, 215] width 82 height 15
select select "Minor Blues"
click at [547, 208] on select "Minor Pentatonic Click to edit Minor Pentatonic Major Pentatonic Minor Blues Ma…" at bounding box center [588, 215] width 82 height 15
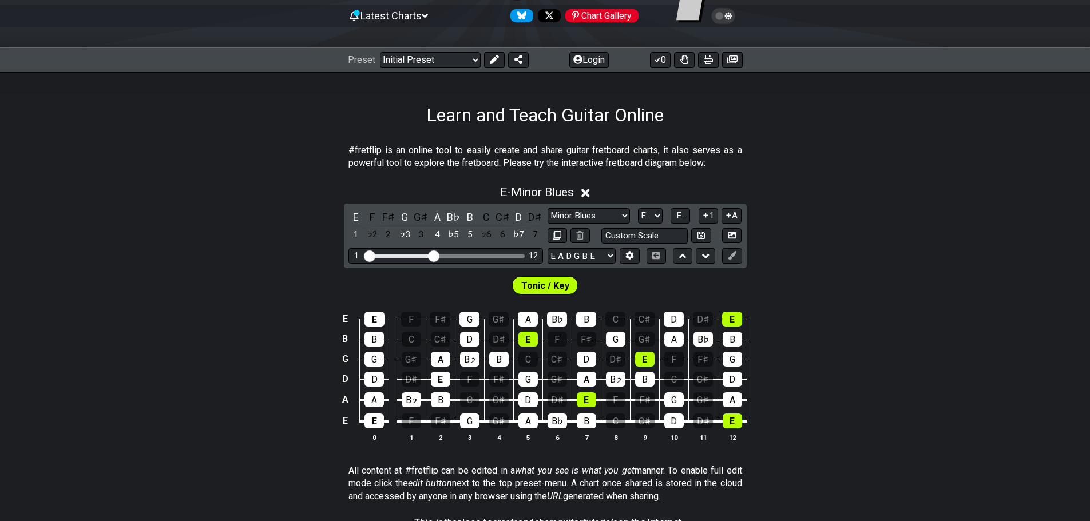
click at [396, 18] on span "Latest Charts" at bounding box center [390, 16] width 61 height 12
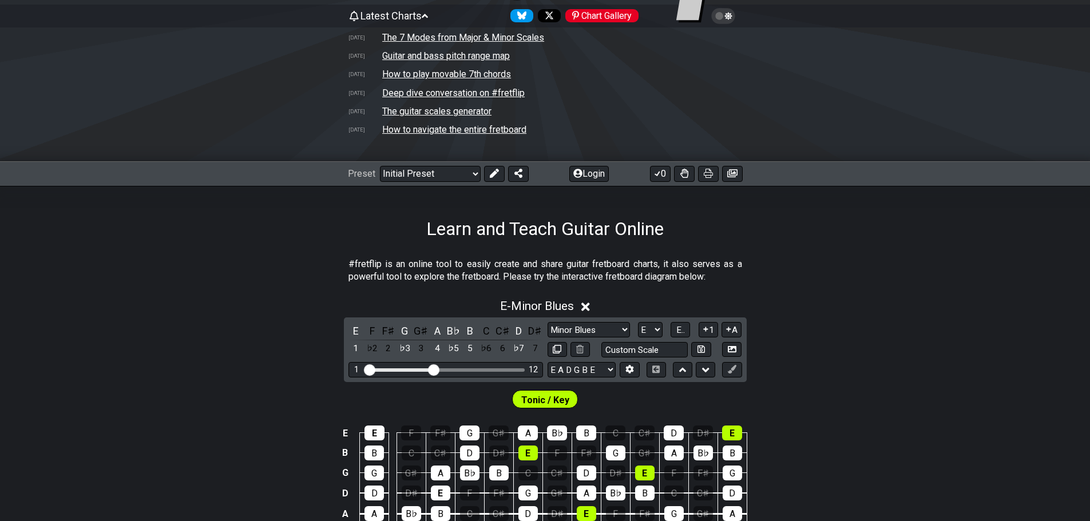
click at [399, 17] on span "Latest Charts" at bounding box center [390, 16] width 61 height 12
